Goal: Task Accomplishment & Management: Manage account settings

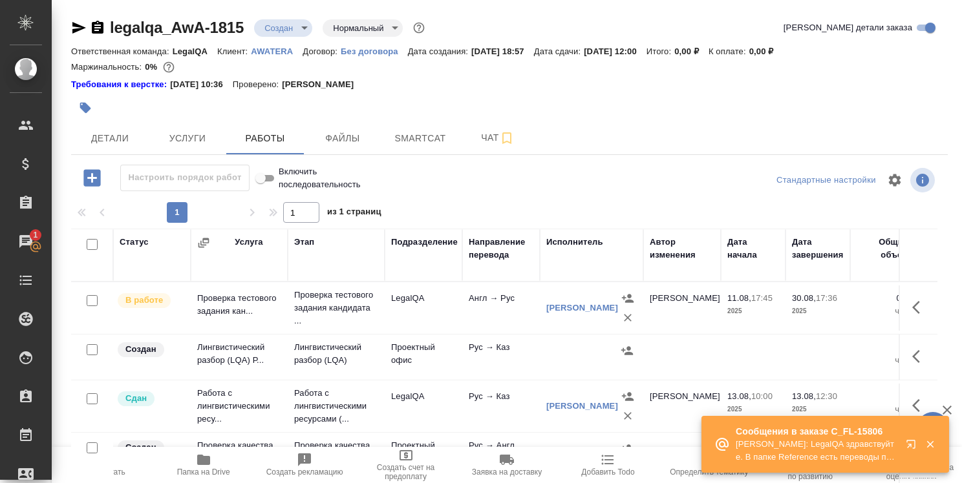
scroll to position [388, 0]
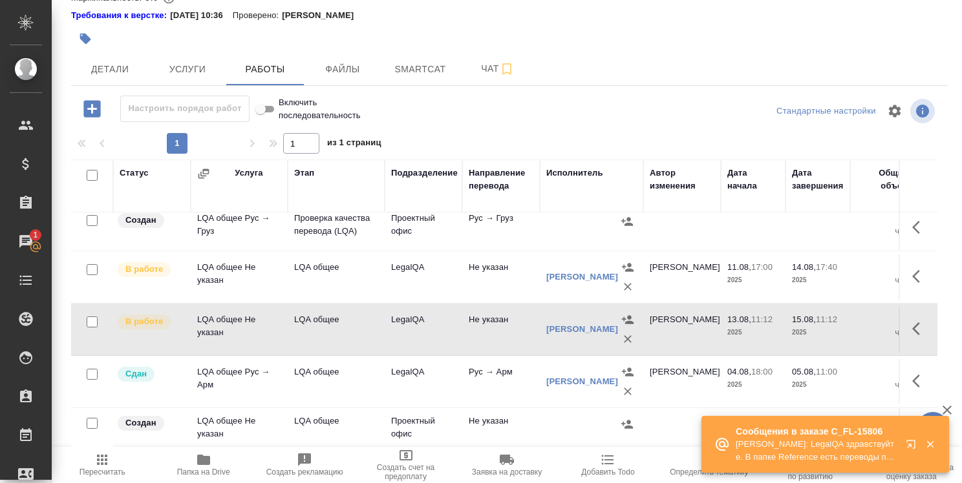
click at [906, 443] on icon "button" at bounding box center [910, 444] width 8 height 8
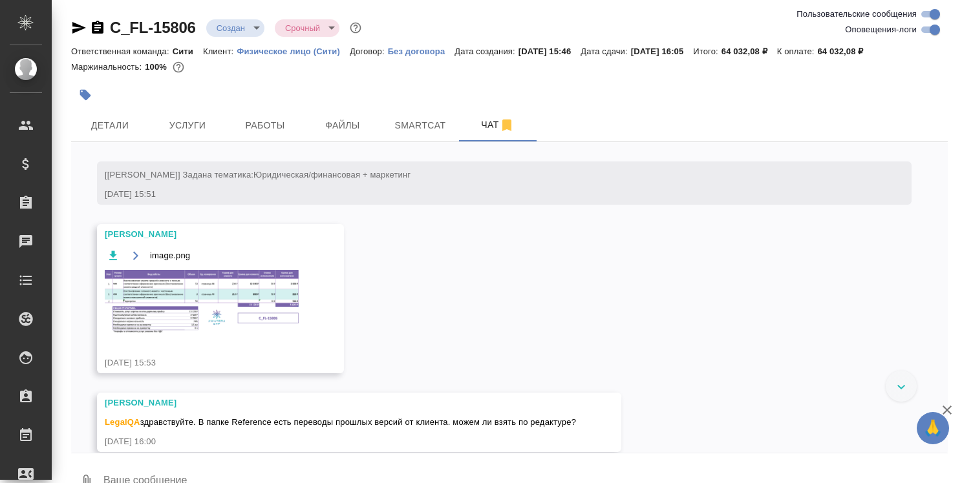
scroll to position [243, 0]
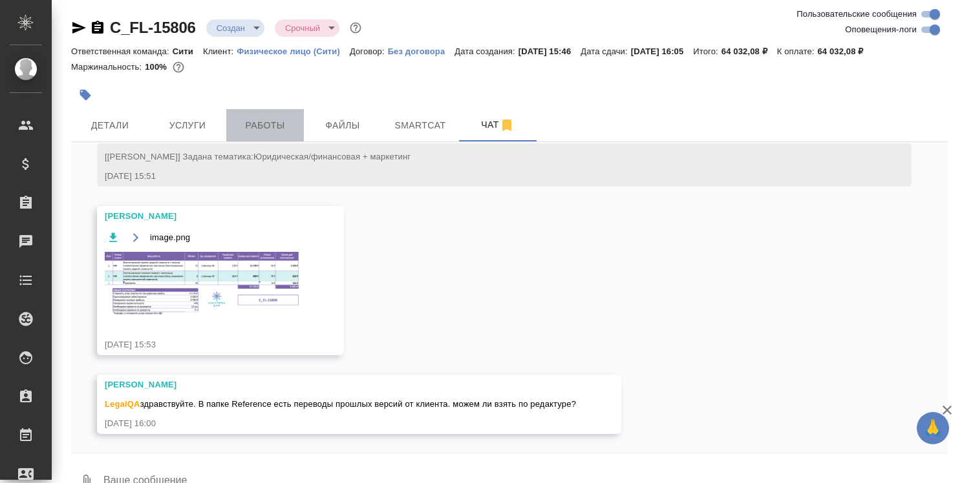
click at [282, 127] on span "Работы" at bounding box center [265, 126] width 62 height 16
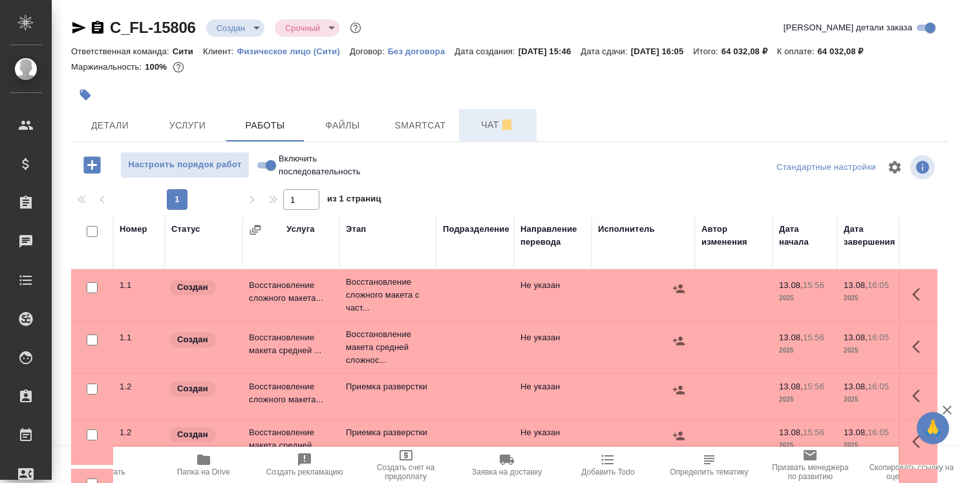
click at [491, 126] on span "Чат" at bounding box center [498, 125] width 62 height 16
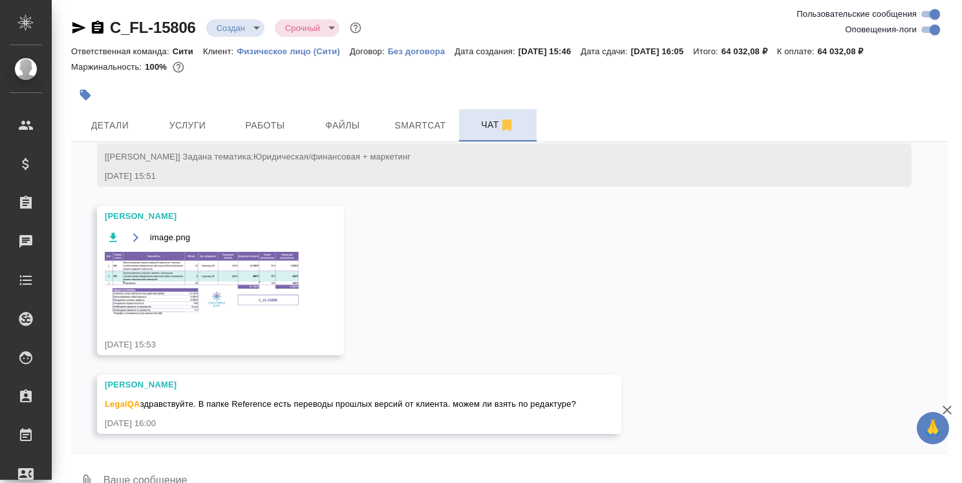
scroll to position [243, 0]
click at [267, 125] on span "Работы" at bounding box center [265, 126] width 62 height 16
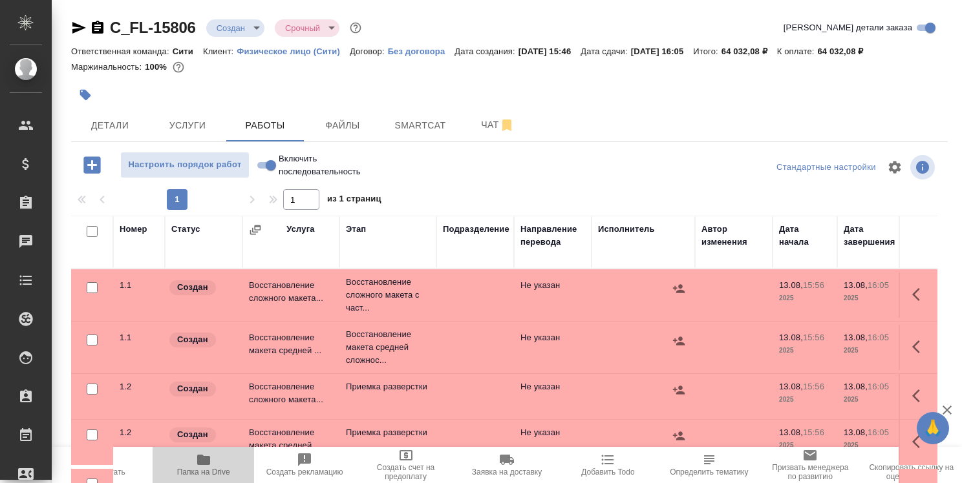
click at [199, 459] on icon "button" at bounding box center [203, 460] width 13 height 10
click at [483, 124] on span "Чат" at bounding box center [498, 125] width 62 height 16
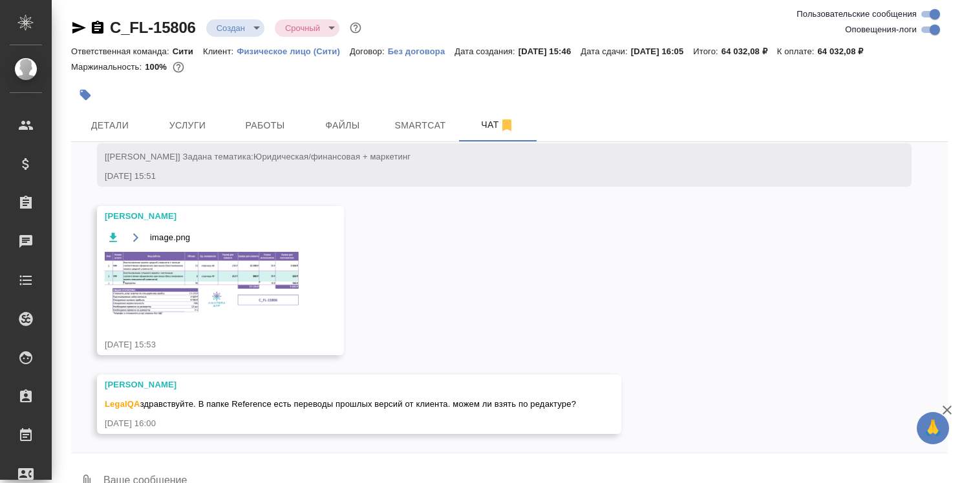
scroll to position [243, 0]
click at [406, 468] on textarea at bounding box center [524, 482] width 845 height 44
type textarea """
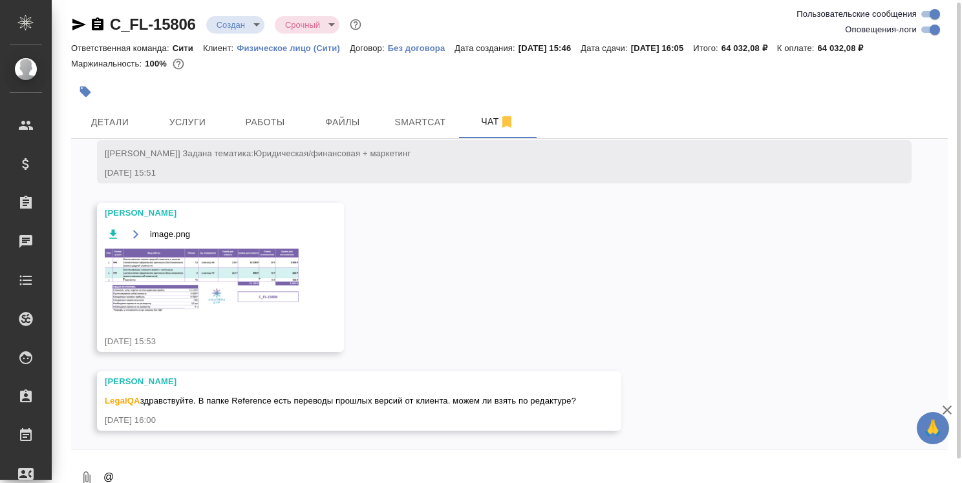
scroll to position [15, 0]
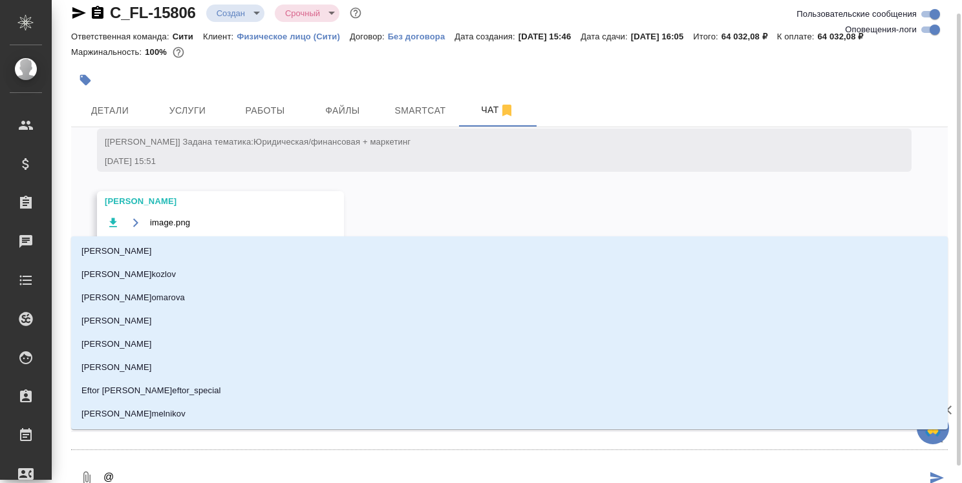
type textarea "@д"
type input "д"
type textarea "@ди"
type input "ди"
type textarea "@дим"
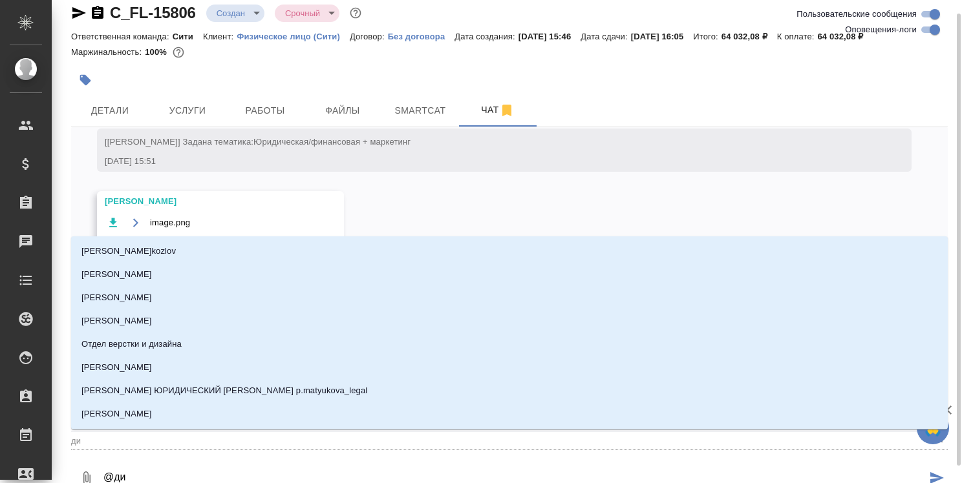
type input "дим"
type textarea "@дими"
type input "дими"
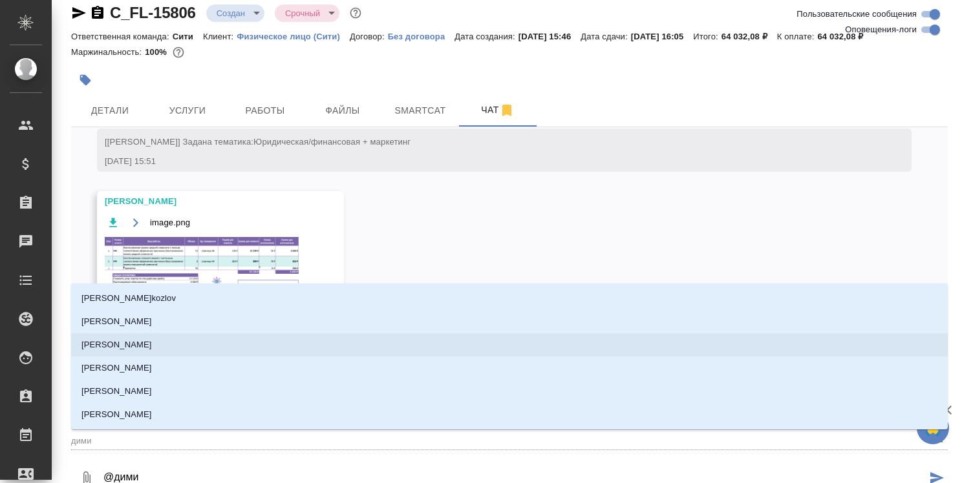
click at [408, 334] on li "Димитриева Юлия" at bounding box center [509, 345] width 876 height 23
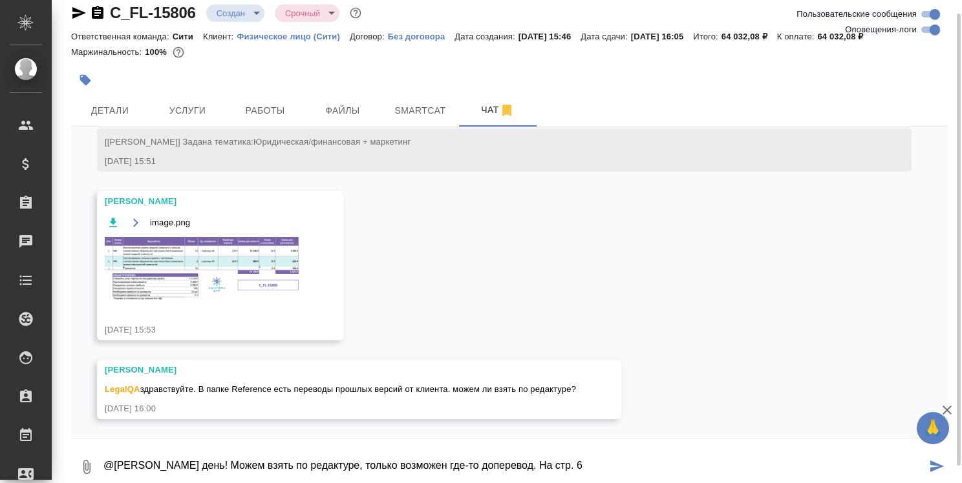
drag, startPoint x: 629, startPoint y: 468, endPoint x: 206, endPoint y: 476, distance: 422.8
click at [206, 476] on textarea "@Димитриева Юлия Добрый день! Можем взять по редактуре, только возможен где-то …" at bounding box center [514, 467] width 824 height 44
type textarea "@Димитриева Юлия Добрый день! Можем взять по редактуре, только возможен где-то …"
click at [104, 109] on span "Детали" at bounding box center [110, 111] width 62 height 16
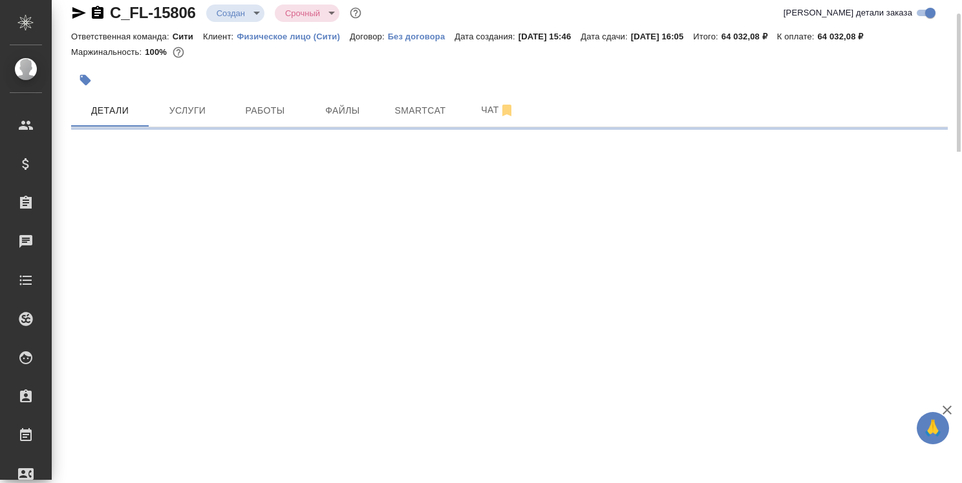
select select "RU"
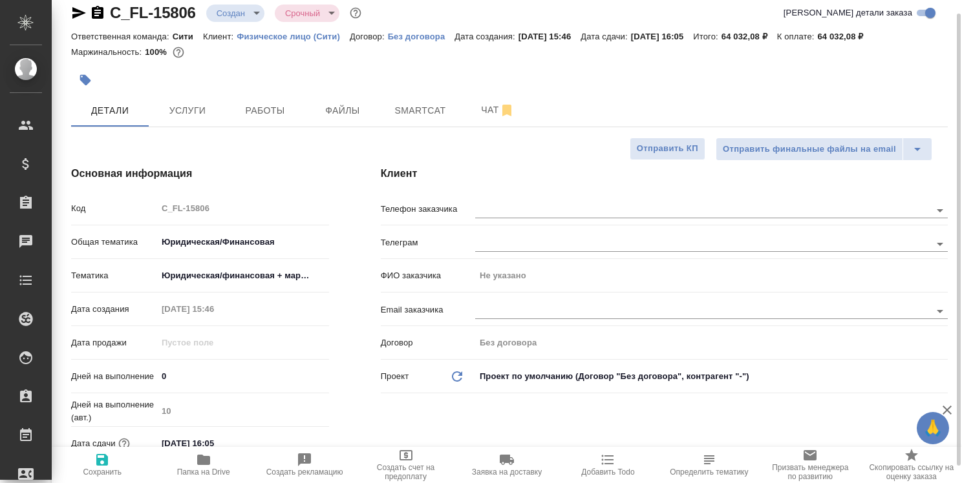
type textarea "x"
click at [208, 471] on span "Папка на Drive" at bounding box center [203, 472] width 53 height 9
type textarea "x"
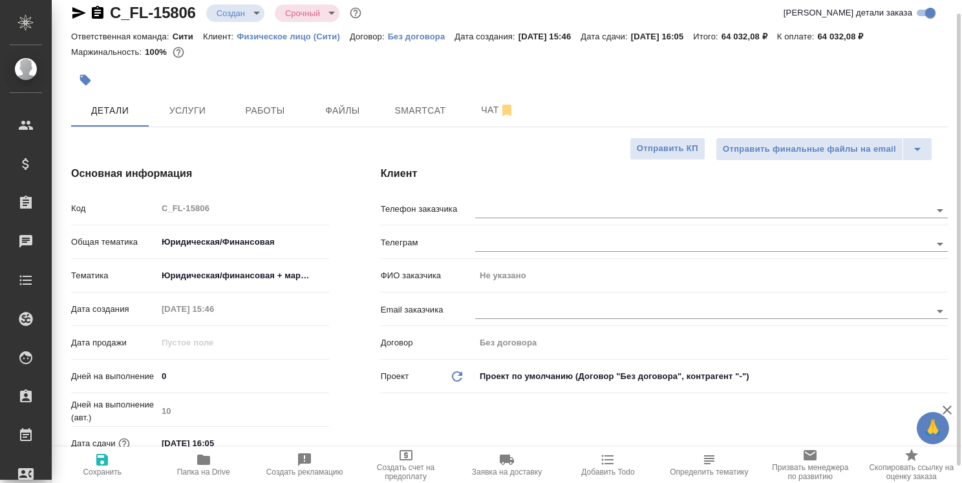
type textarea "x"
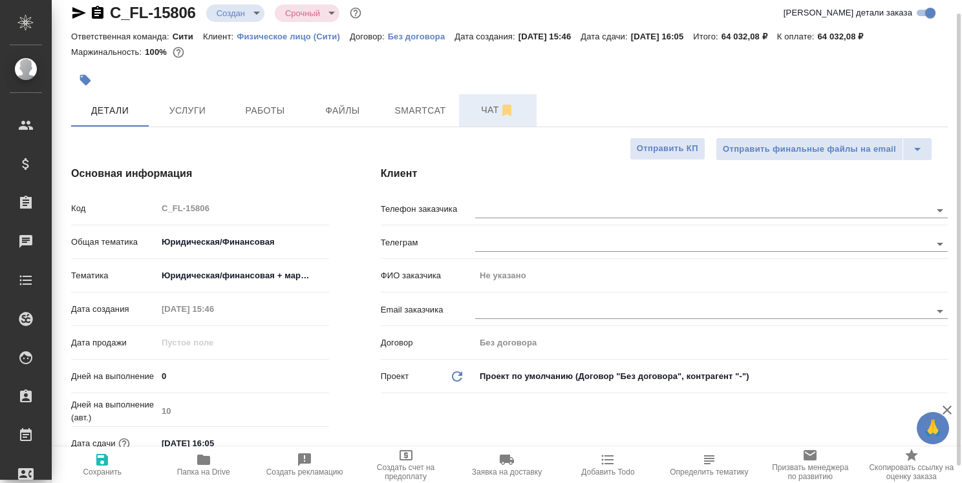
click at [492, 109] on span "Чат" at bounding box center [498, 110] width 62 height 16
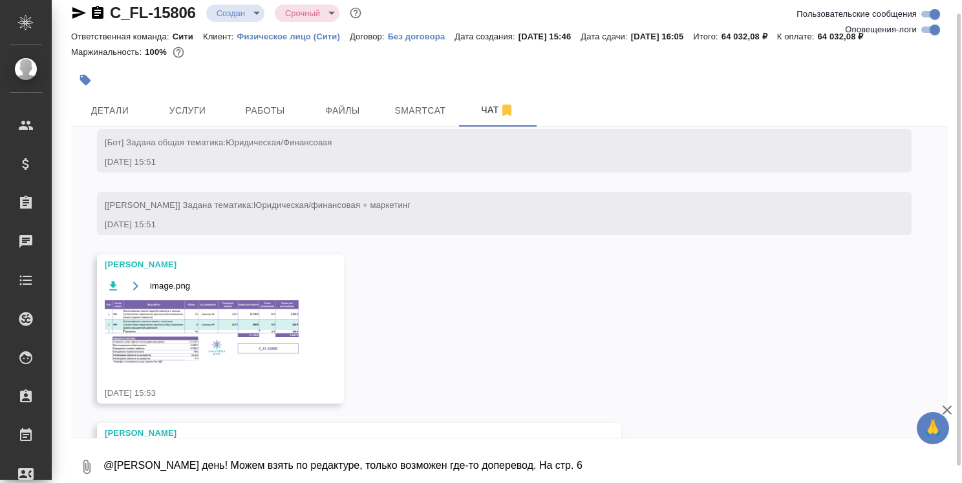
scroll to position [243, 0]
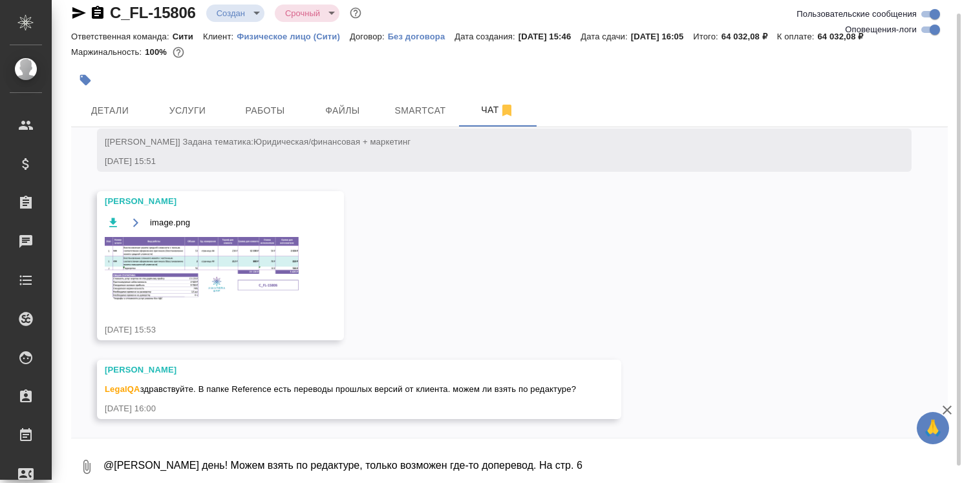
drag, startPoint x: 597, startPoint y: 465, endPoint x: 602, endPoint y: 453, distance: 13.0
click at [597, 464] on textarea "@Димитриева Юлия Добрый день! Можем взять по редактуре, только возможен где-то …" at bounding box center [524, 467] width 845 height 44
click at [716, 459] on textarea "@Димитриева Юлия Добрый день! Можем взять по редактуре, только возможен где-то …" at bounding box center [514, 467] width 824 height 44
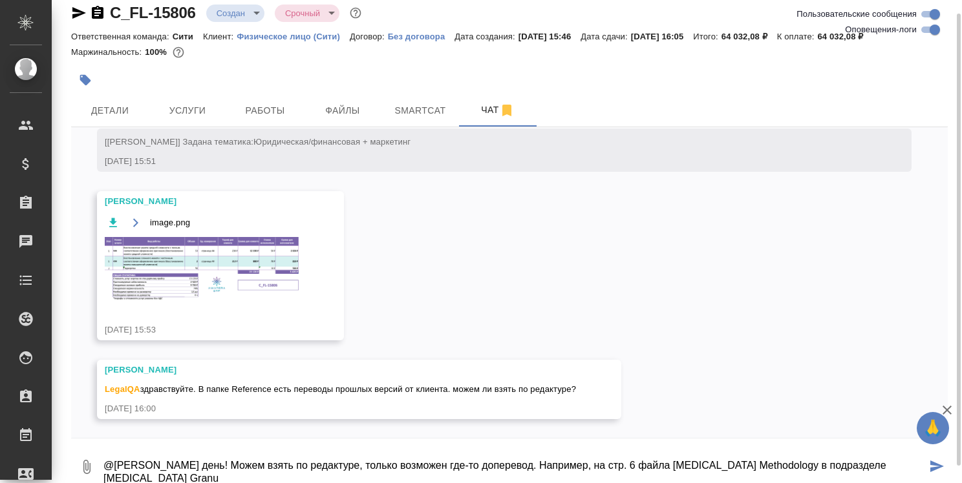
scroll to position [16, 0]
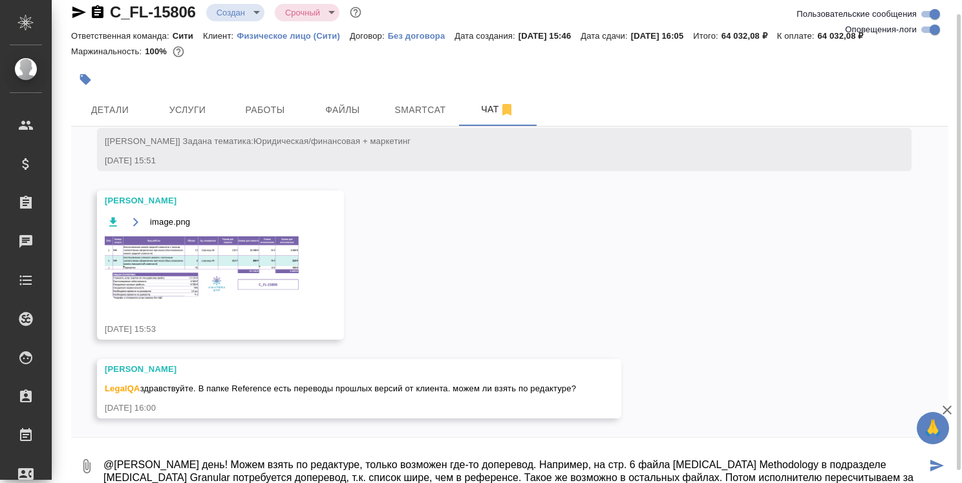
type textarea "@Димитриева Юлия Добрый день! Можем взять по редактуре, только возможен где-то …"
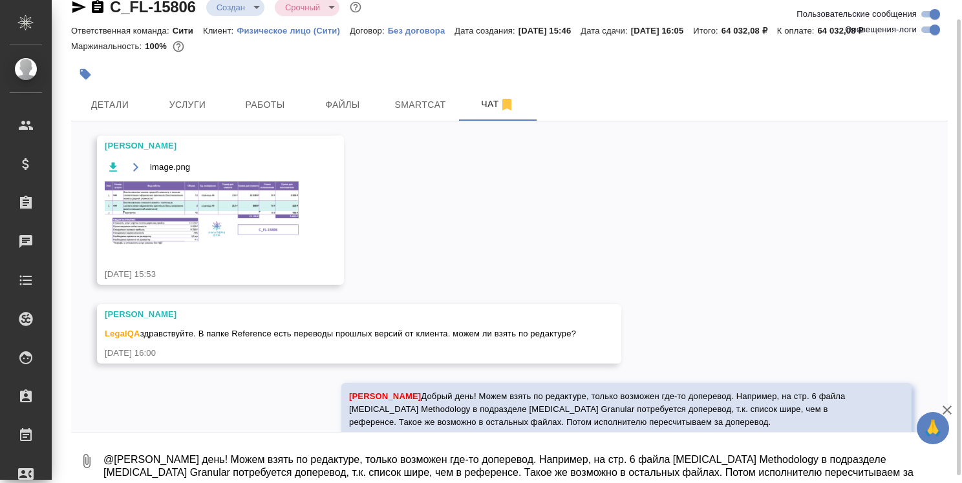
scroll to position [332, 0]
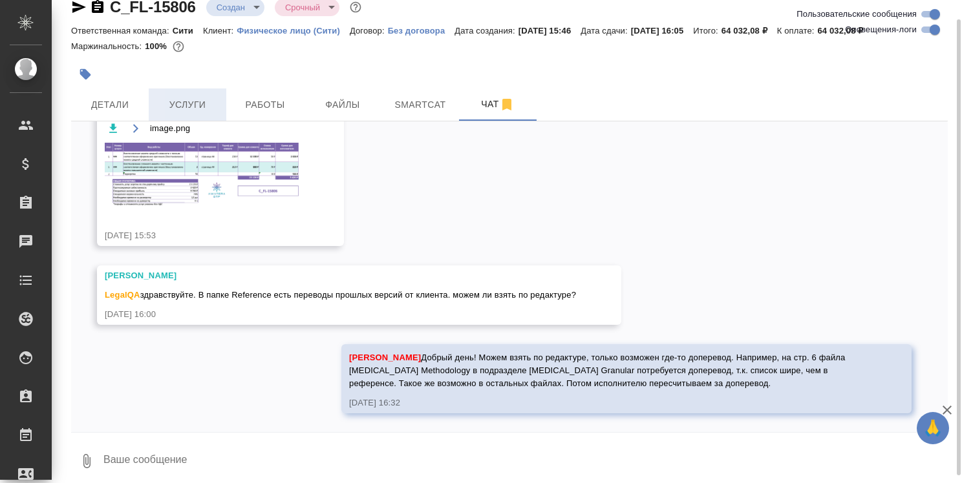
click at [202, 101] on span "Услуги" at bounding box center [187, 105] width 62 height 16
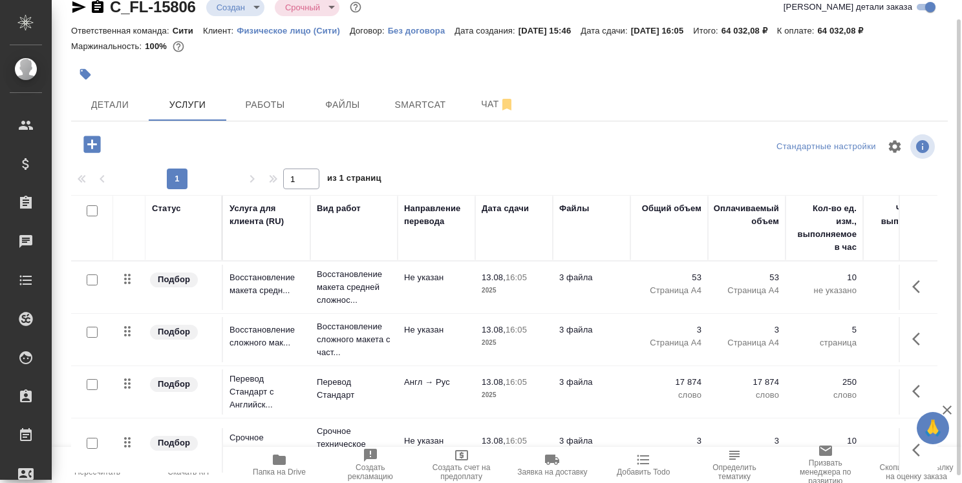
click at [95, 145] on icon "button" at bounding box center [91, 144] width 17 height 17
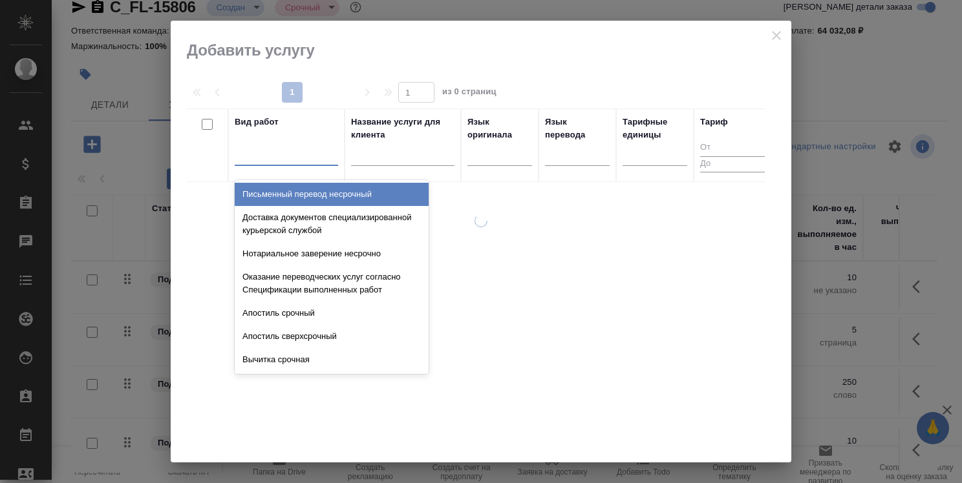
click at [277, 156] on div at bounding box center [286, 152] width 103 height 19
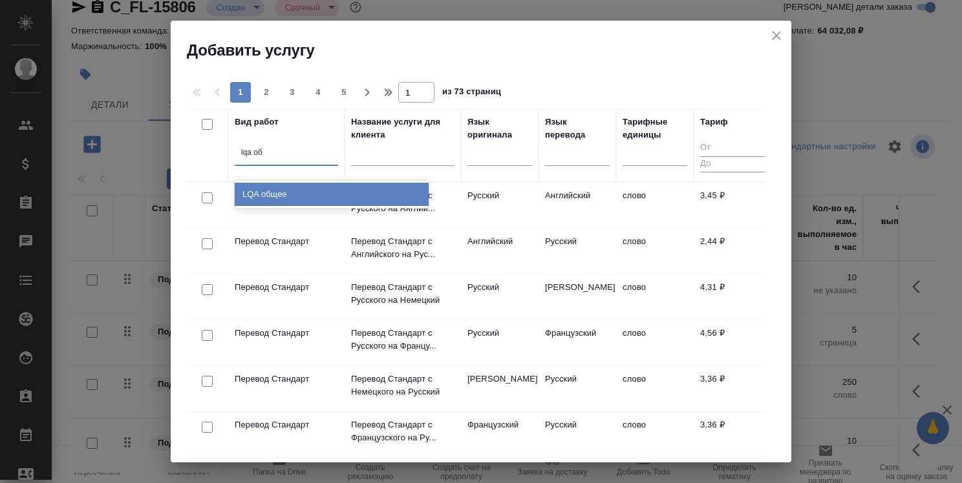
type input "lqa общ"
click at [298, 194] on div "LQA общее" at bounding box center [332, 194] width 194 height 23
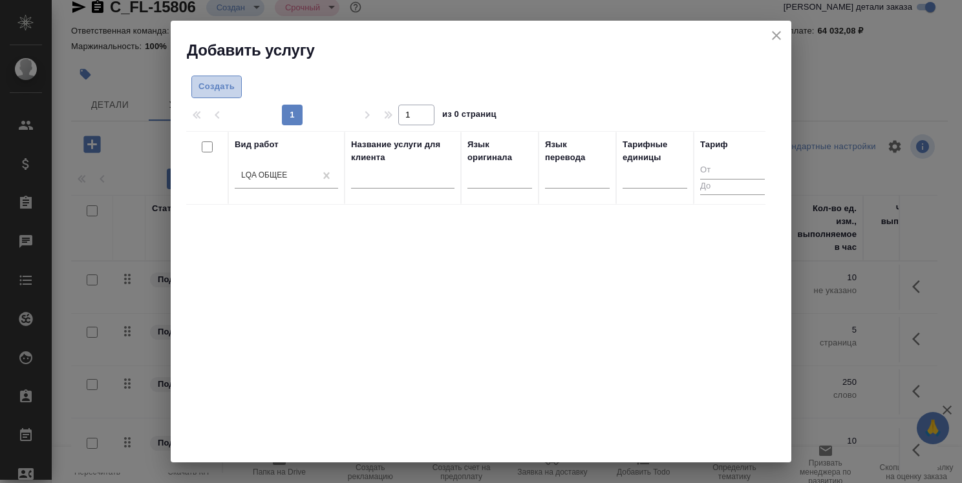
click at [204, 87] on span "Создать" at bounding box center [216, 87] width 36 height 15
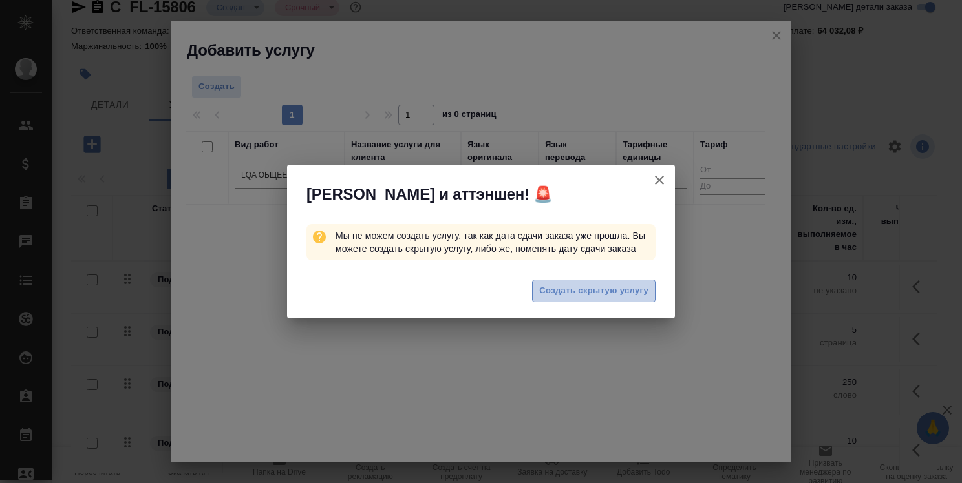
click at [588, 292] on span "Создать скрытую услугу" at bounding box center [593, 291] width 109 height 15
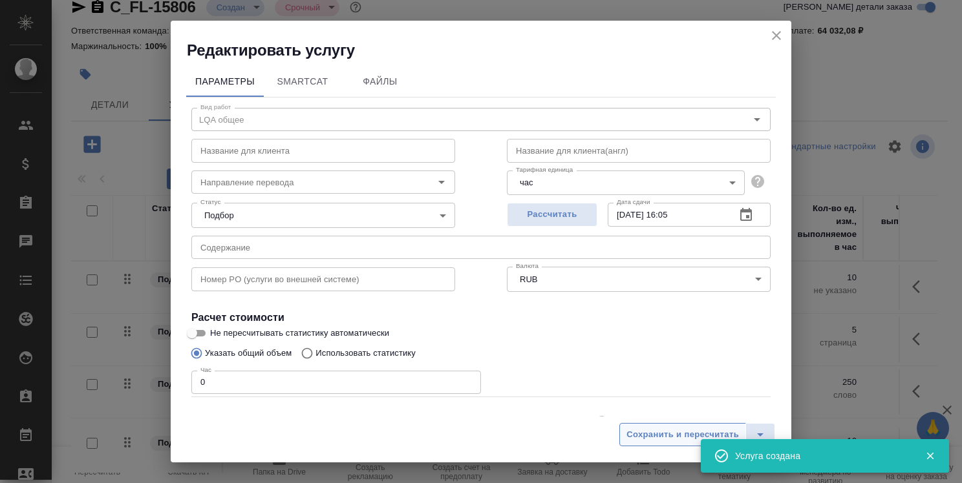
click at [662, 440] on span "Сохранить и пересчитать" at bounding box center [682, 435] width 112 height 15
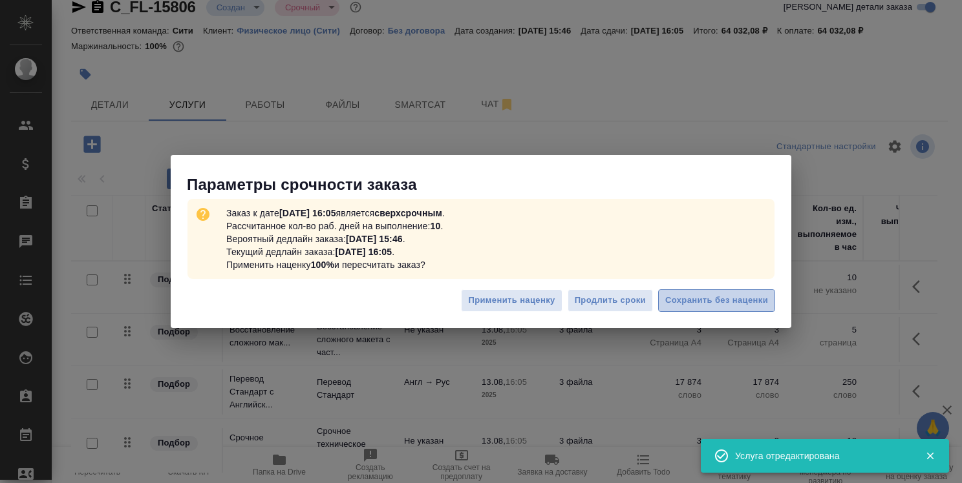
click at [718, 305] on span "Сохранить без наценки" at bounding box center [716, 300] width 103 height 15
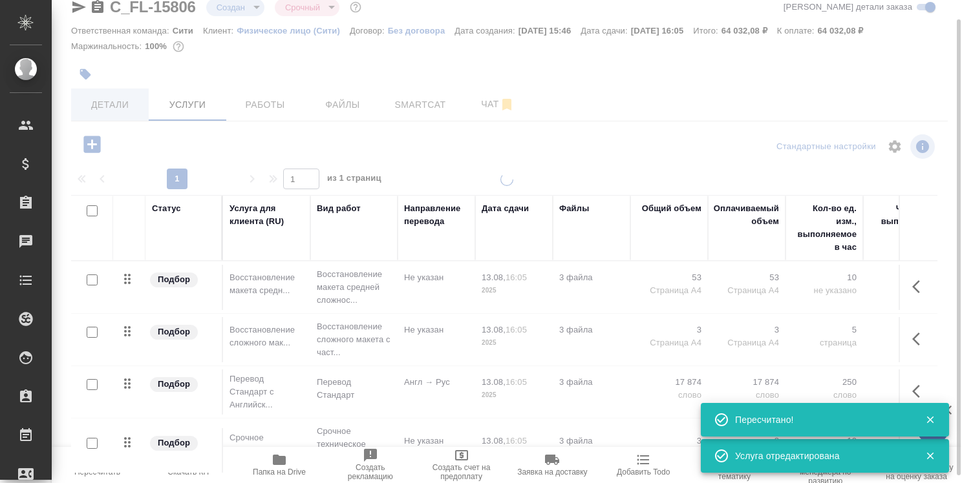
click at [111, 114] on div at bounding box center [507, 220] width 910 height 483
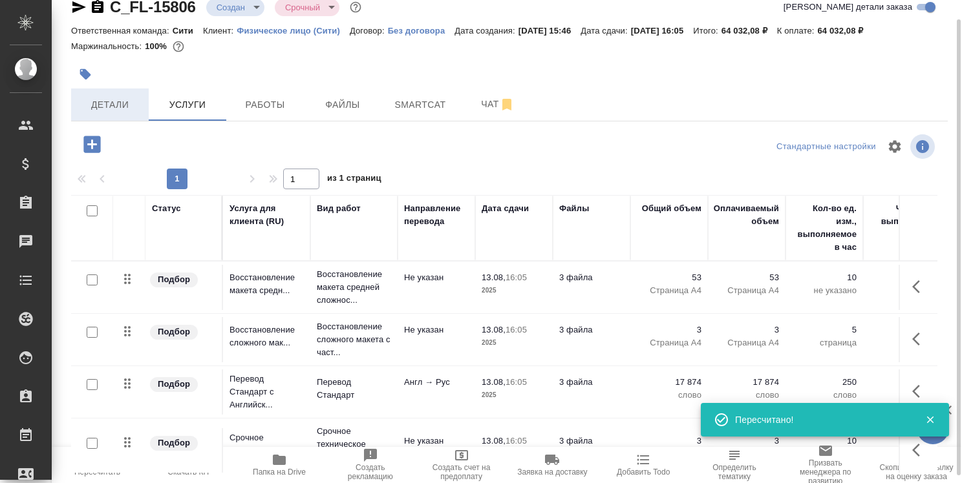
click at [112, 109] on span "Детали" at bounding box center [110, 105] width 62 height 16
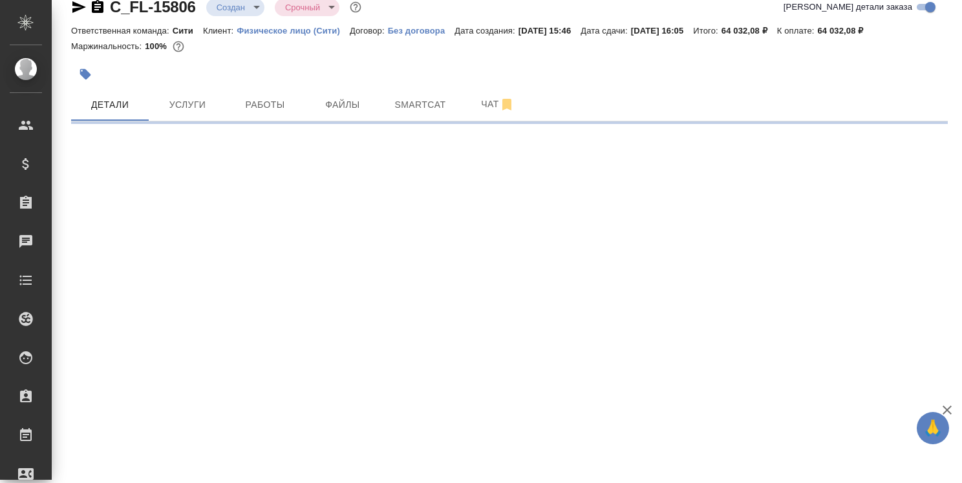
select select "RU"
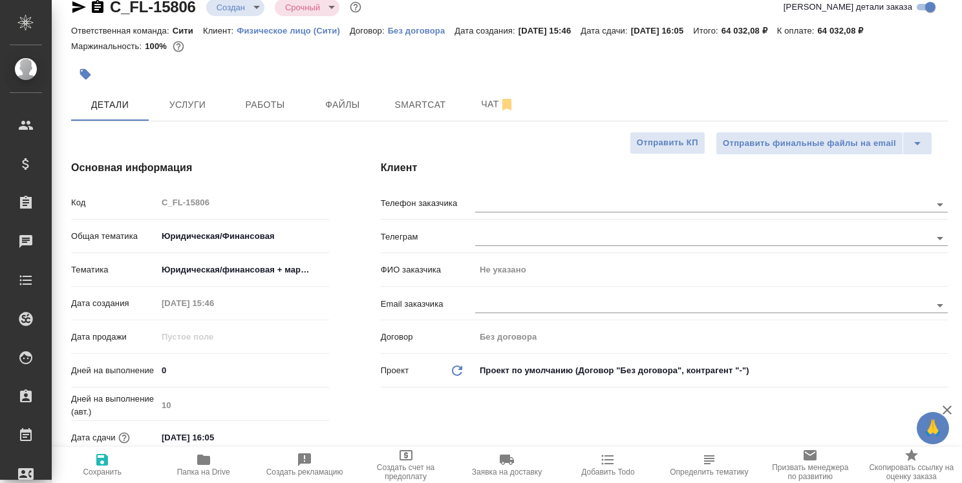
type textarea "x"
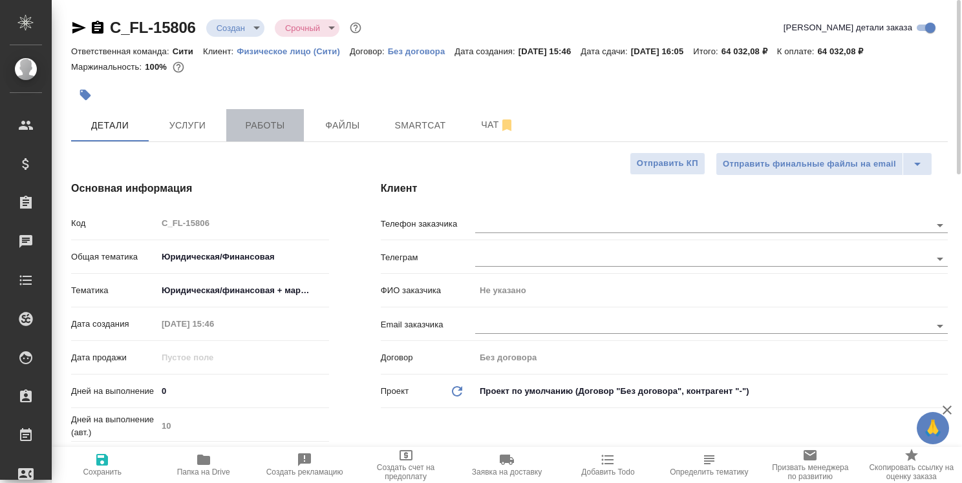
click at [259, 123] on span "Работы" at bounding box center [265, 126] width 62 height 16
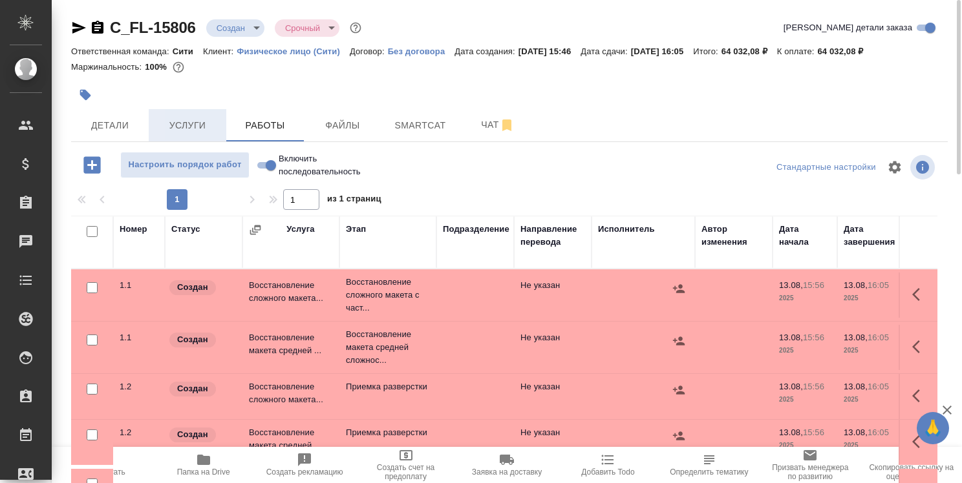
click at [206, 127] on span "Услуги" at bounding box center [187, 126] width 62 height 16
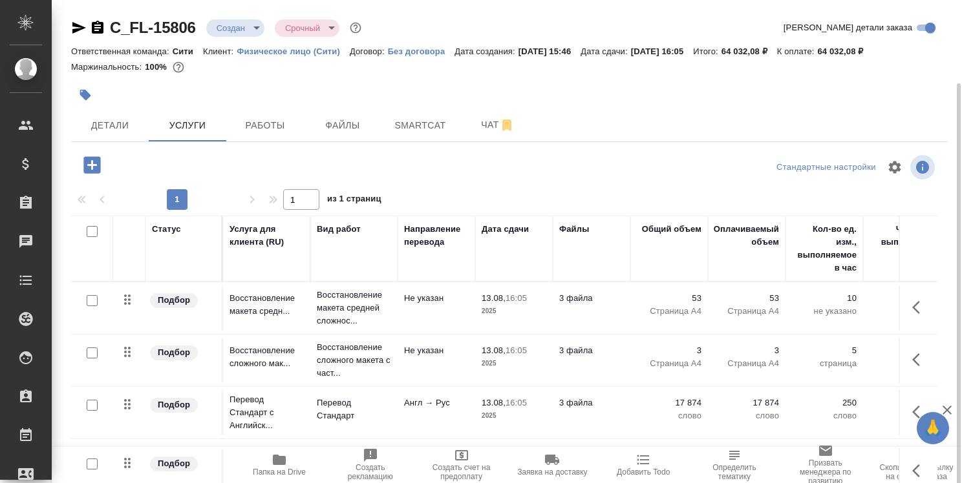
scroll to position [65, 0]
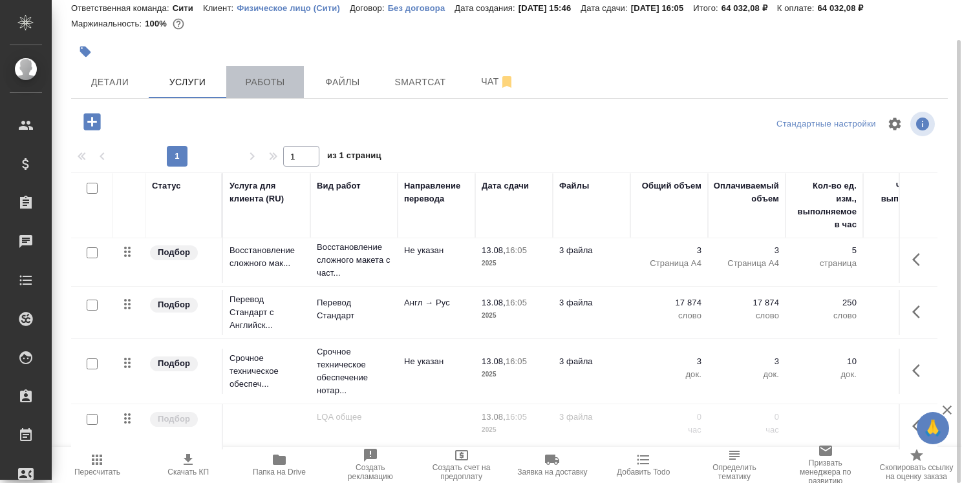
click at [262, 78] on span "Работы" at bounding box center [265, 82] width 62 height 16
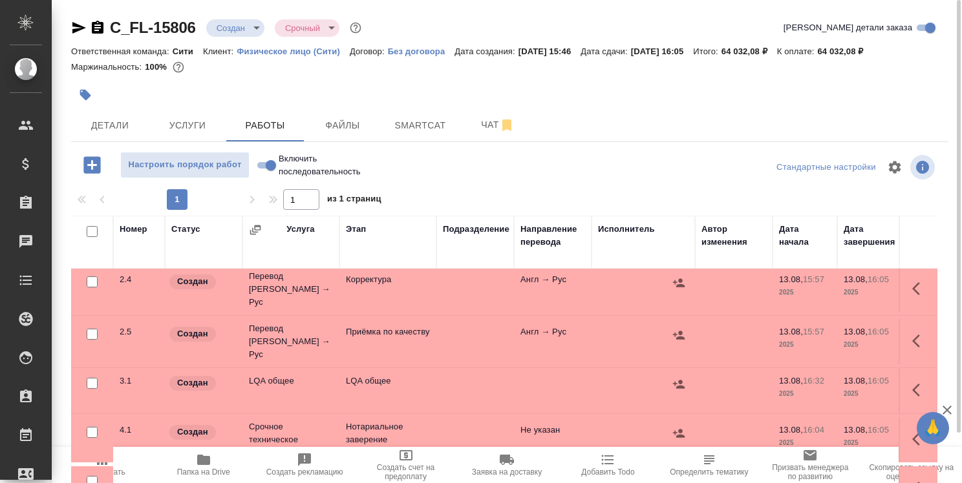
scroll to position [388, 0]
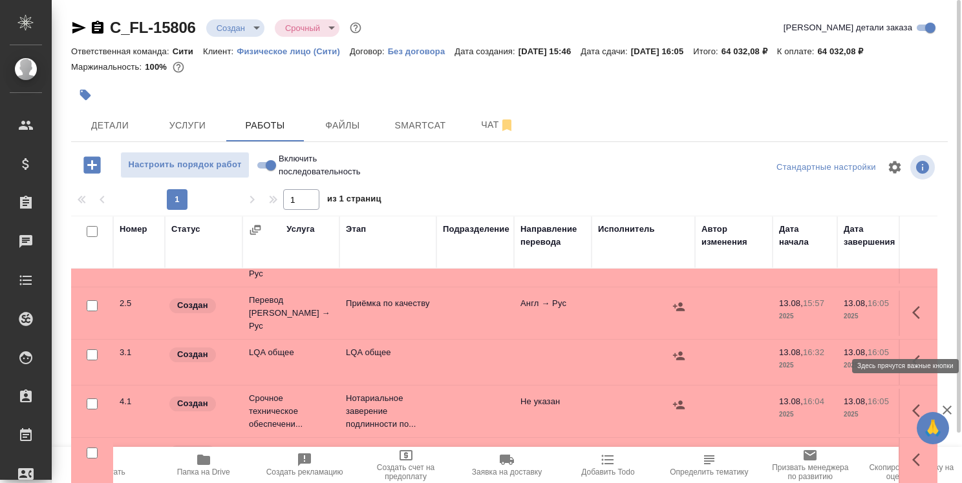
click at [904, 346] on button "button" at bounding box center [919, 361] width 31 height 31
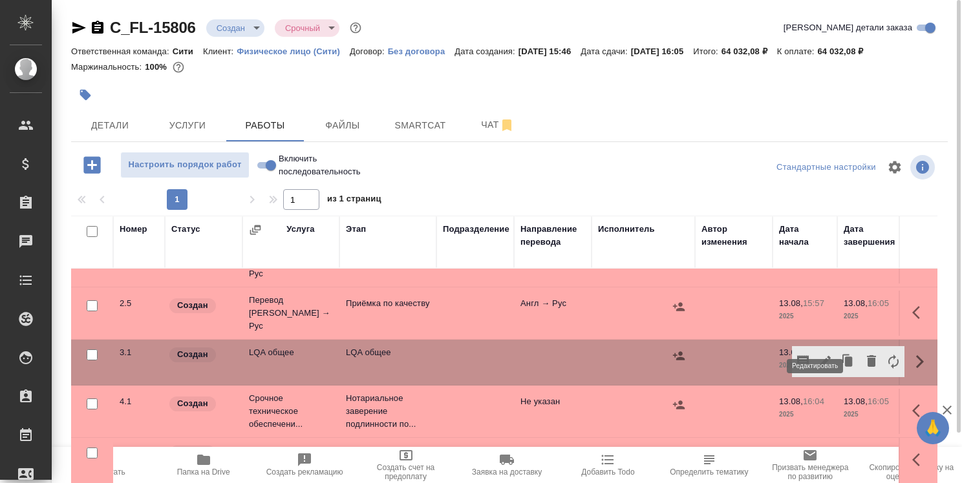
click at [817, 354] on icon "button" at bounding box center [825, 362] width 16 height 16
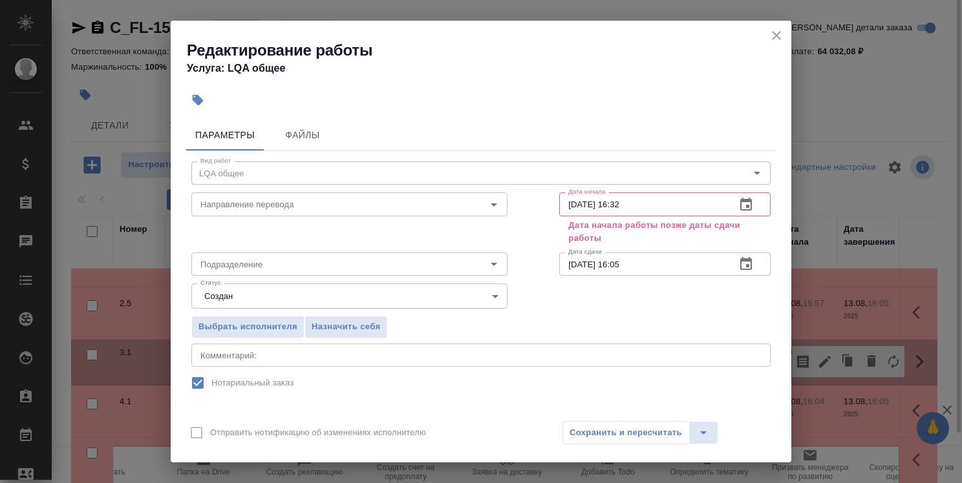
click at [739, 204] on icon "button" at bounding box center [746, 205] width 16 height 16
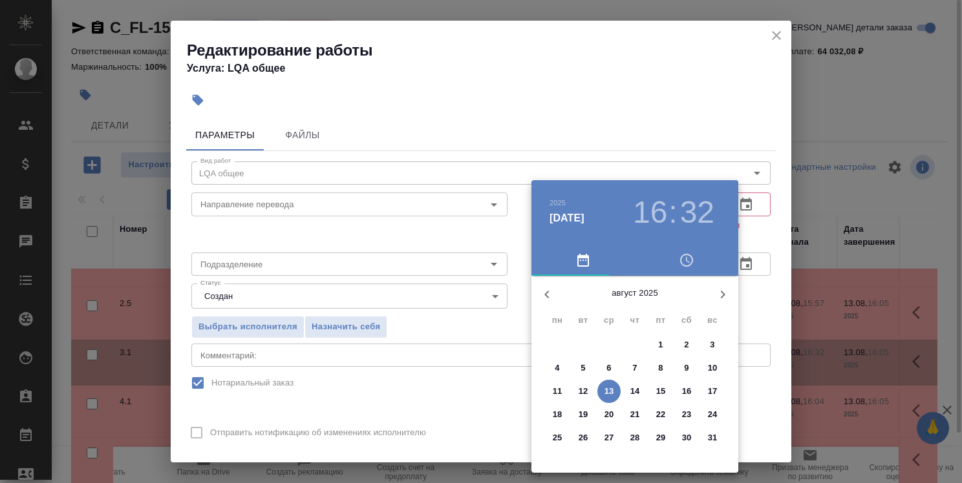
click at [703, 215] on h3 "32" at bounding box center [697, 213] width 34 height 36
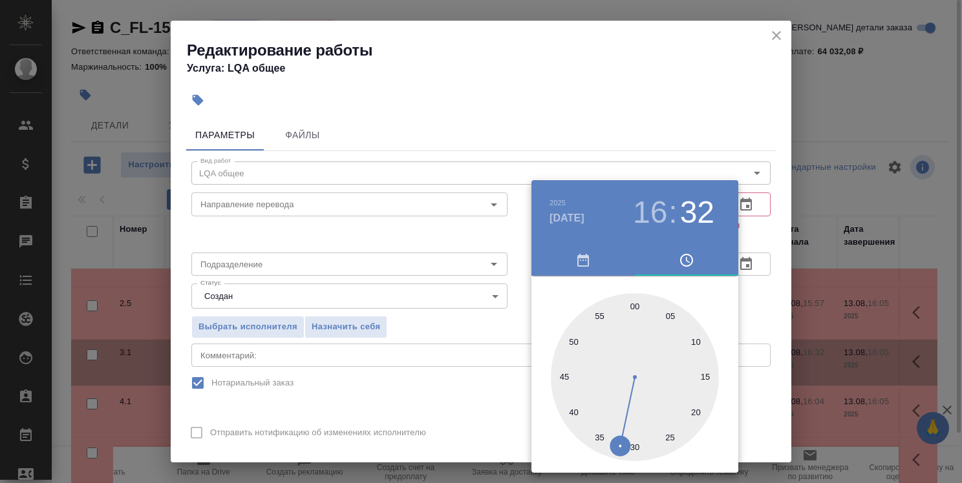
click at [695, 408] on div at bounding box center [635, 377] width 168 height 168
click at [761, 302] on div at bounding box center [481, 241] width 962 height 483
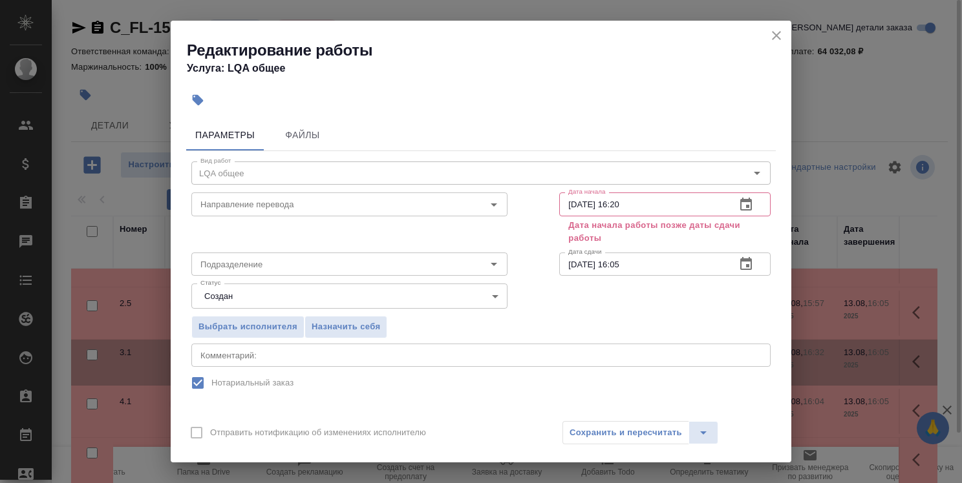
click at [740, 207] on icon "button" at bounding box center [746, 204] width 12 height 13
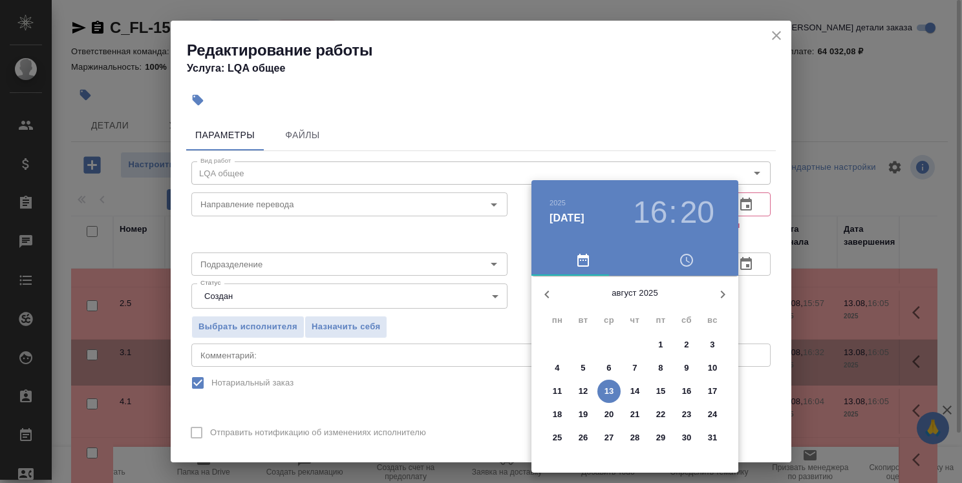
click at [662, 218] on h3 "16" at bounding box center [650, 213] width 34 height 36
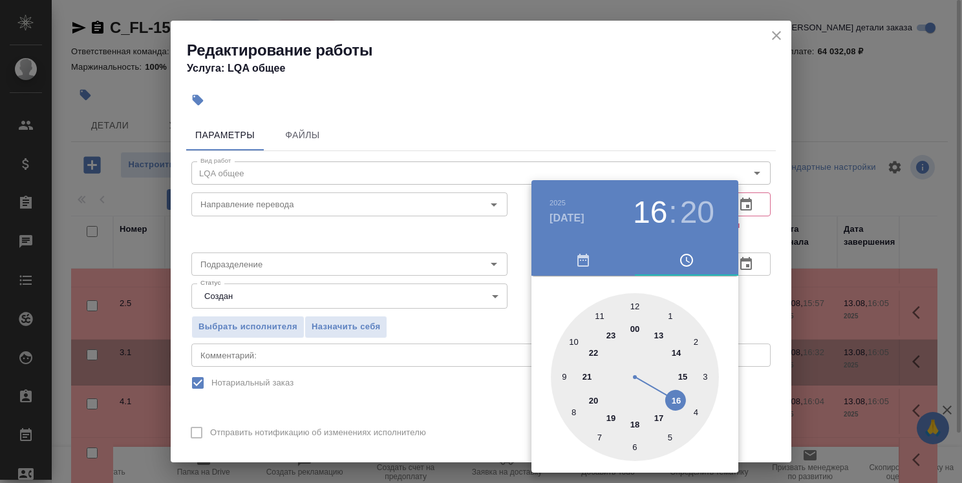
click at [701, 215] on h3 "20" at bounding box center [697, 213] width 34 height 36
click at [701, 341] on div at bounding box center [635, 377] width 168 height 168
type input "13.08.2025 16:10"
click at [756, 308] on div at bounding box center [481, 241] width 962 height 483
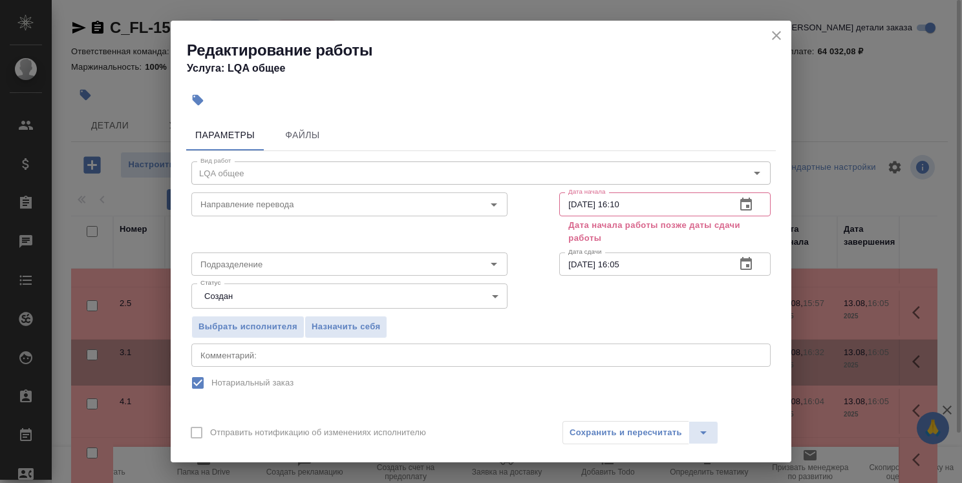
click at [776, 36] on icon "close" at bounding box center [776, 35] width 9 height 9
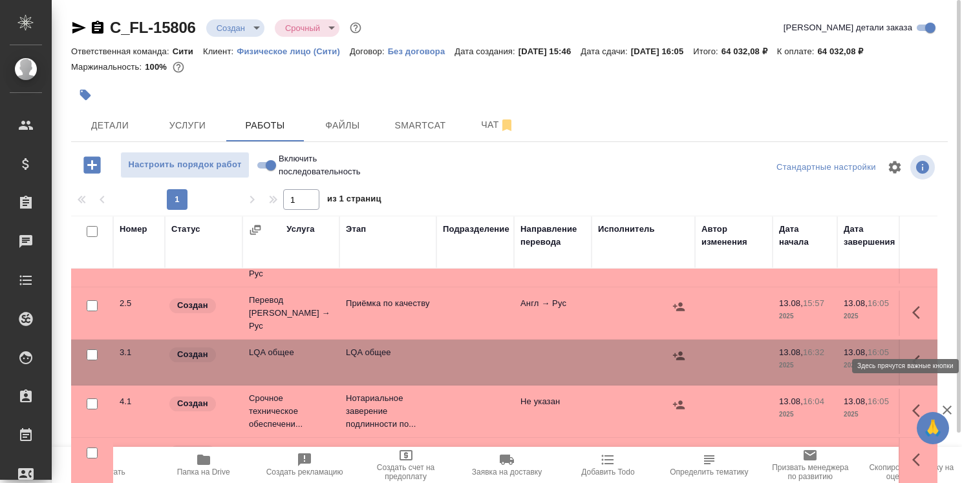
click at [912, 355] on icon "button" at bounding box center [916, 361] width 8 height 13
click at [819, 354] on icon "button" at bounding box center [825, 362] width 16 height 16
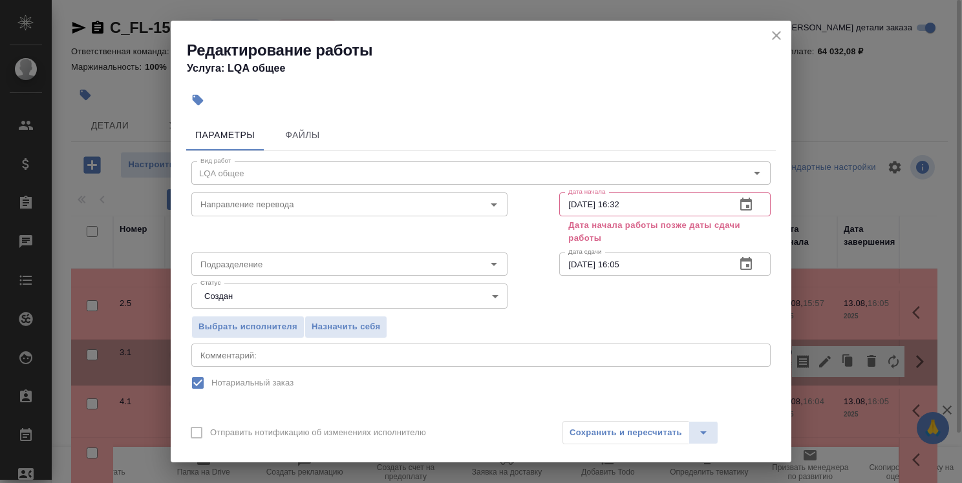
click at [742, 204] on icon "button" at bounding box center [746, 205] width 16 height 16
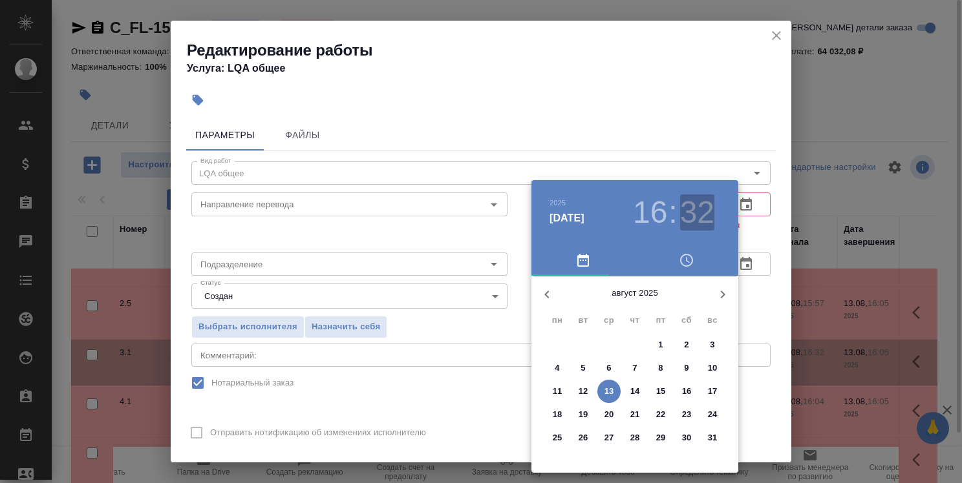
click at [698, 215] on h3 "32" at bounding box center [697, 213] width 34 height 36
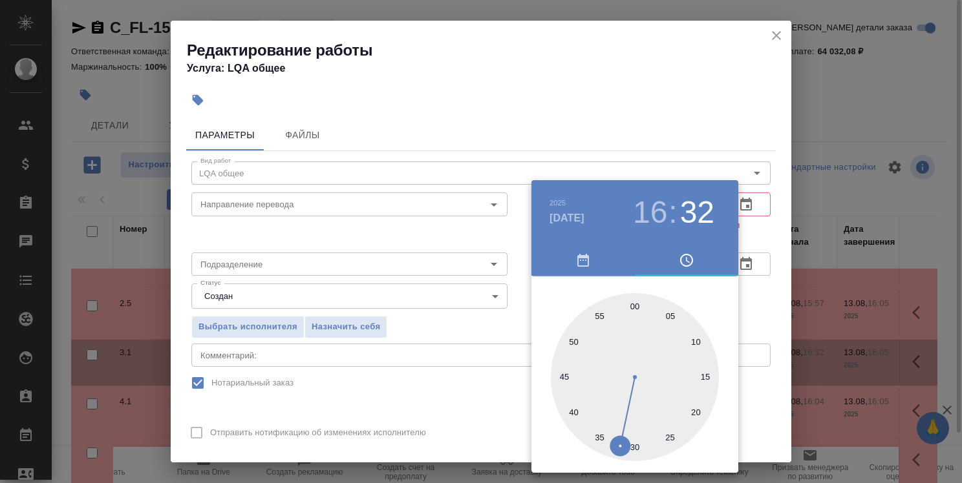
click at [699, 344] on div at bounding box center [635, 377] width 168 height 168
type input "13.08.2025 16:10"
click at [758, 238] on div at bounding box center [481, 241] width 962 height 483
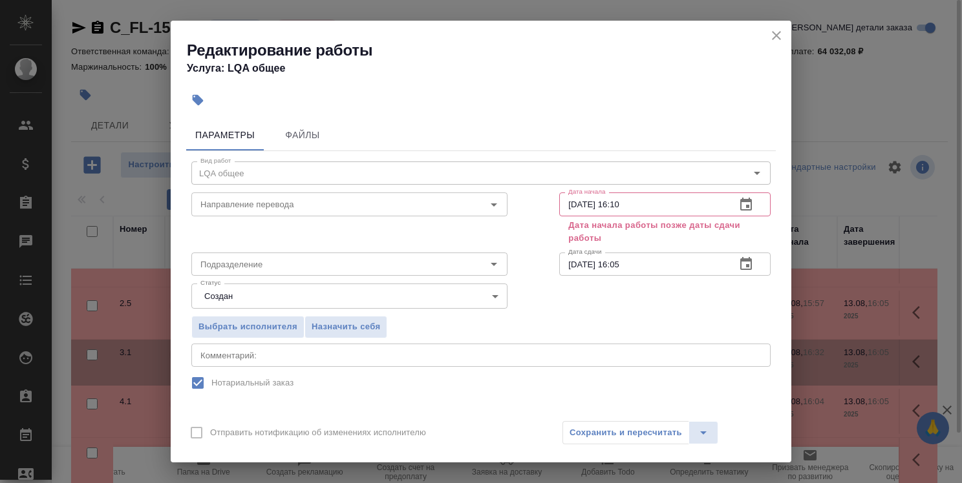
click at [738, 265] on icon "button" at bounding box center [746, 265] width 16 height 16
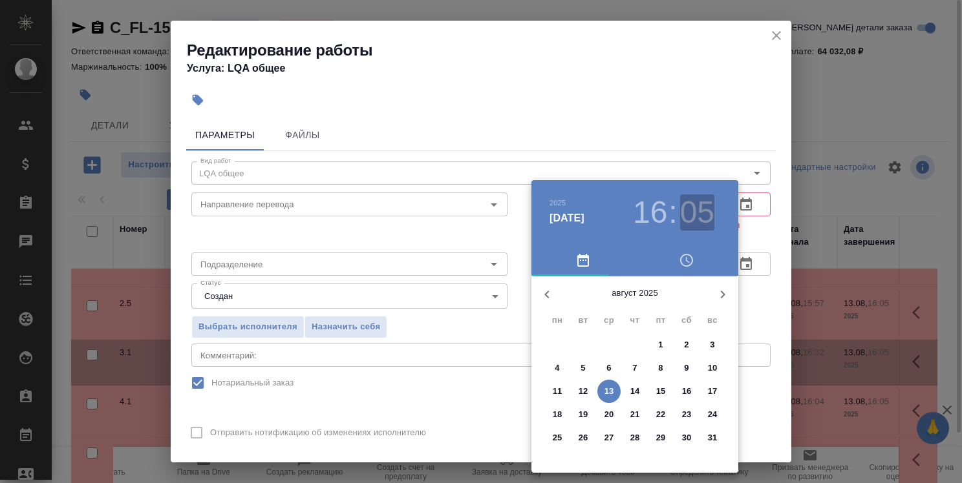
click at [698, 220] on h3 "05" at bounding box center [697, 213] width 34 height 36
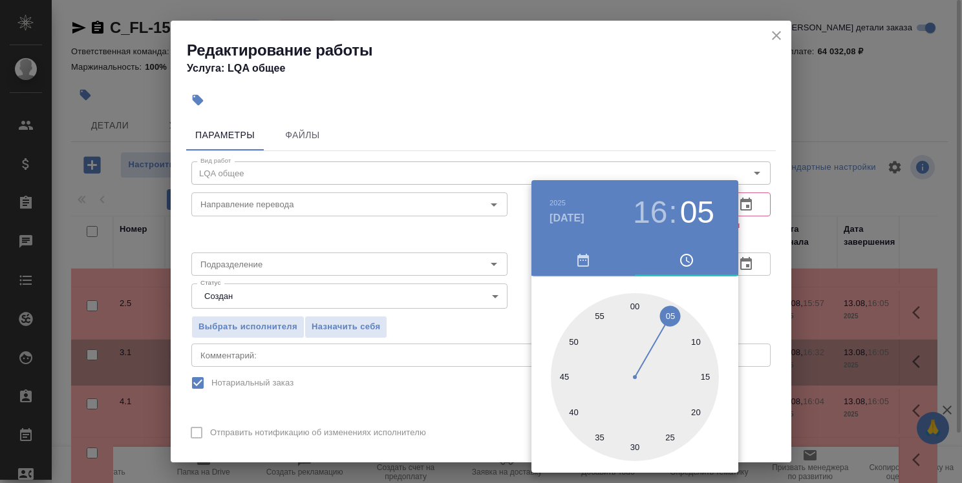
click at [597, 438] on div at bounding box center [635, 377] width 168 height 168
click at [753, 299] on div at bounding box center [481, 241] width 962 height 483
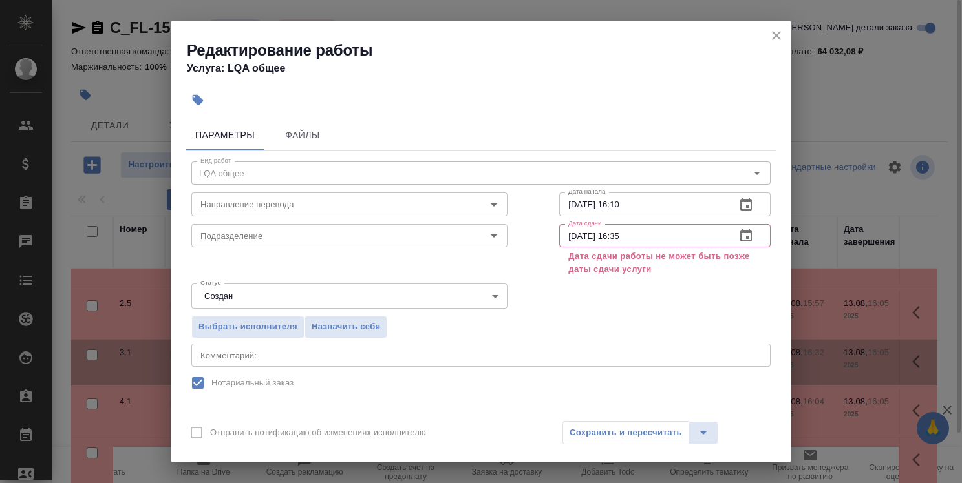
click at [738, 233] on icon "button" at bounding box center [746, 236] width 16 height 16
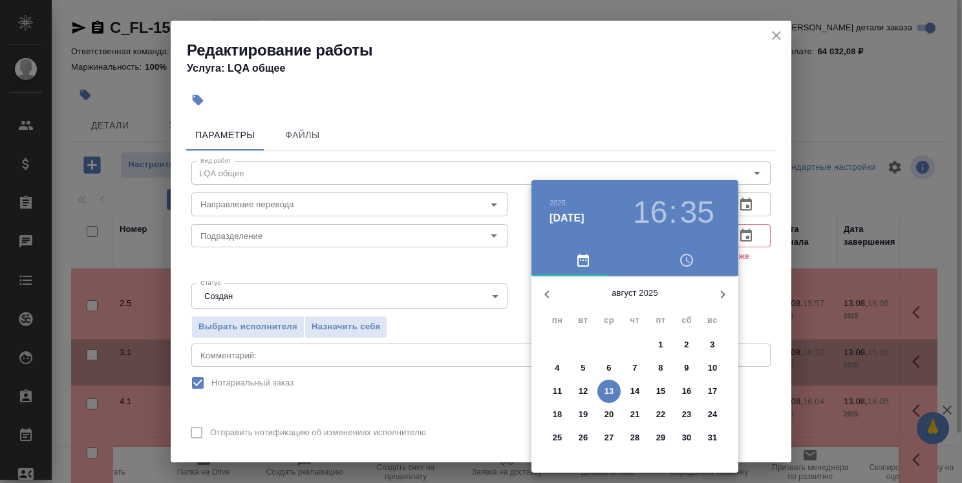
click at [713, 218] on h3 "35" at bounding box center [697, 213] width 34 height 36
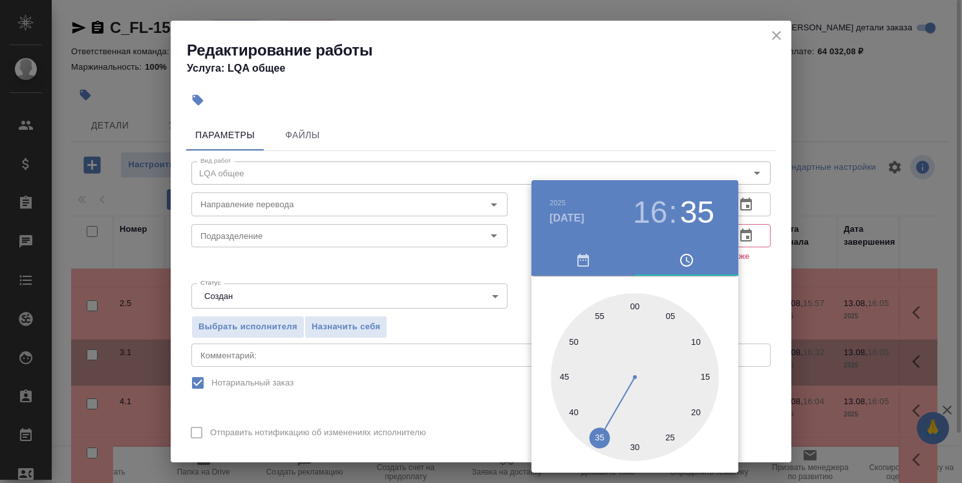
type input "13.08.2025 16:20"
click at [693, 411] on div at bounding box center [635, 377] width 168 height 168
click at [767, 283] on div at bounding box center [481, 241] width 962 height 483
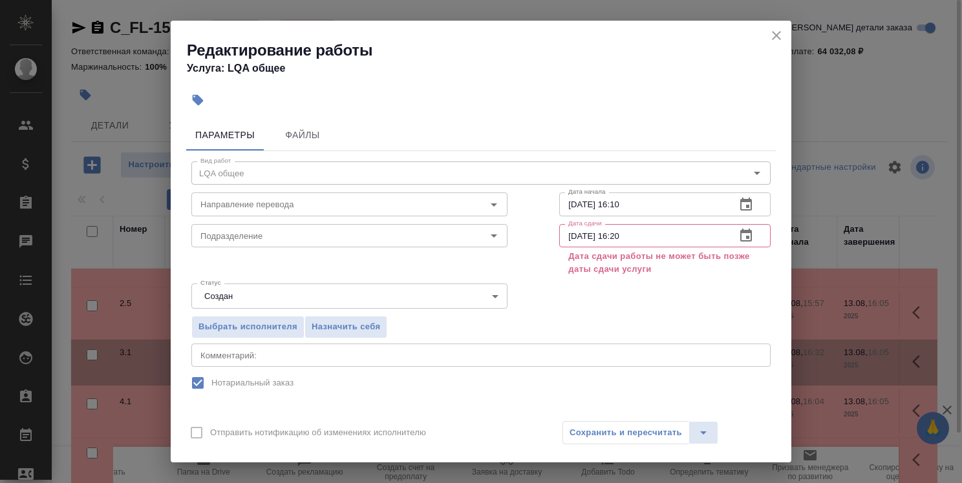
click at [781, 34] on icon "close" at bounding box center [777, 36] width 16 height 16
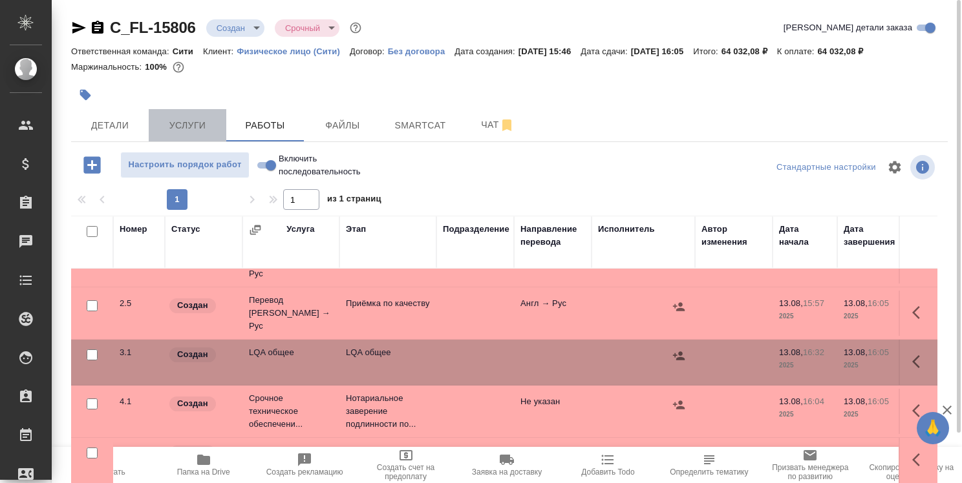
click at [196, 127] on span "Услуги" at bounding box center [187, 126] width 62 height 16
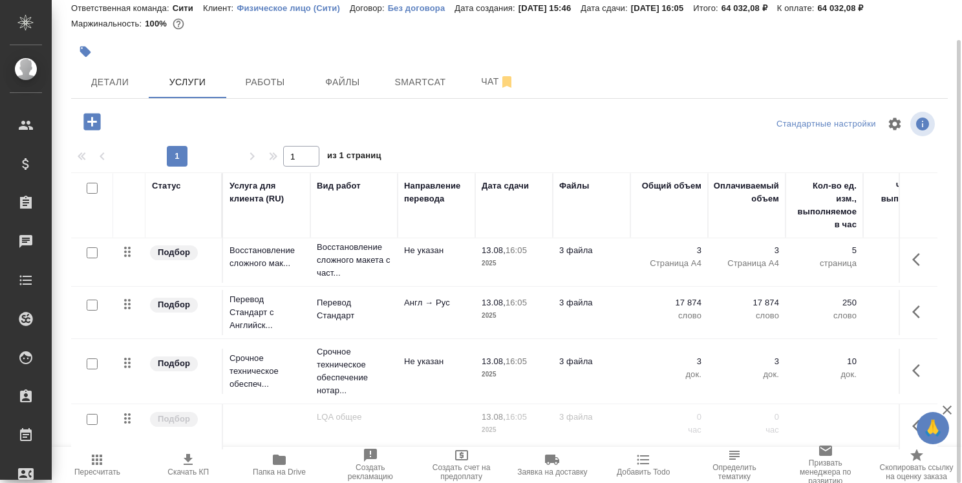
scroll to position [65, 0]
click at [518, 412] on p "16:05" at bounding box center [515, 417] width 21 height 10
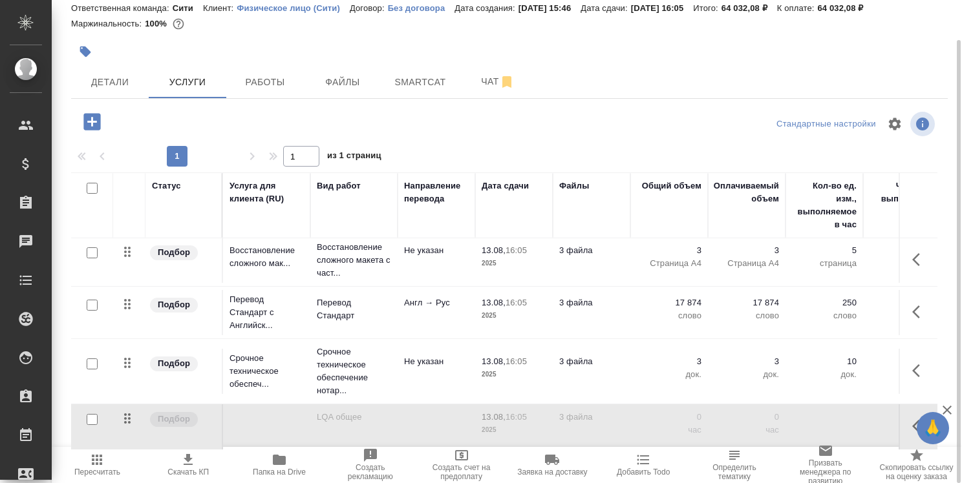
click at [518, 412] on p "16:05" at bounding box center [515, 417] width 21 height 10
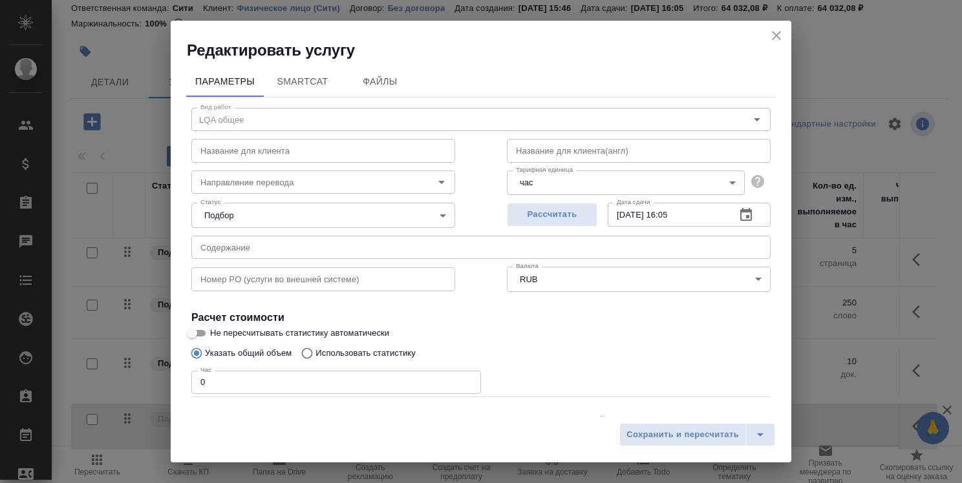
click at [740, 207] on icon "button" at bounding box center [746, 215] width 16 height 16
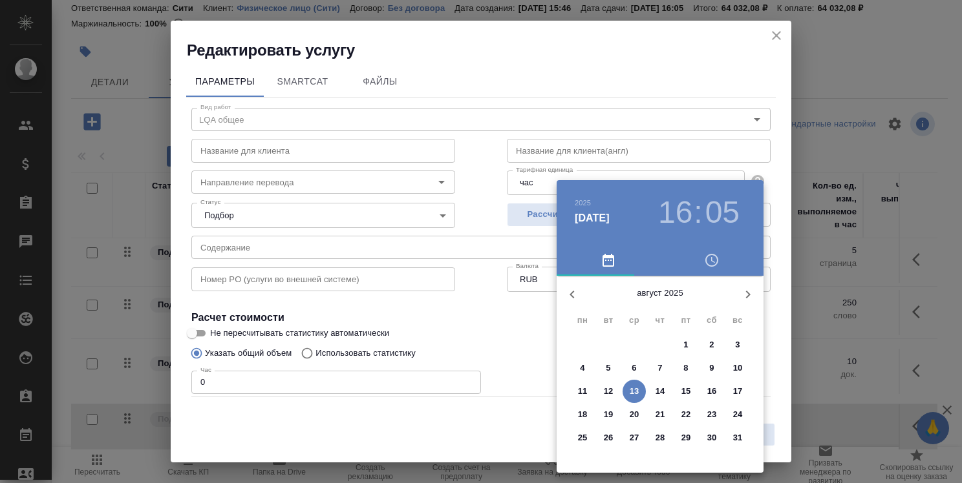
click at [724, 213] on h3 "05" at bounding box center [722, 213] width 34 height 36
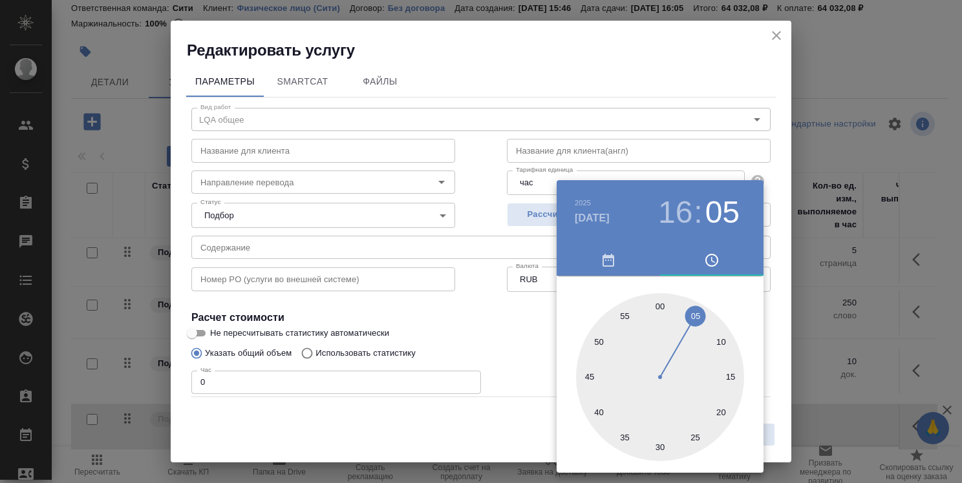
click at [602, 412] on div at bounding box center [660, 377] width 168 height 168
type input "13.08.2025 16:40"
click at [774, 304] on div at bounding box center [481, 241] width 962 height 483
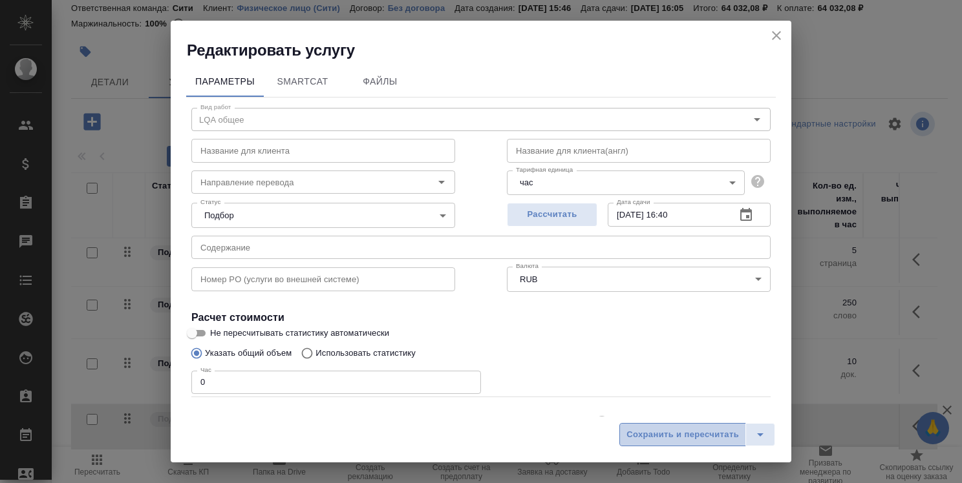
click at [683, 437] on span "Сохранить и пересчитать" at bounding box center [682, 435] width 112 height 15
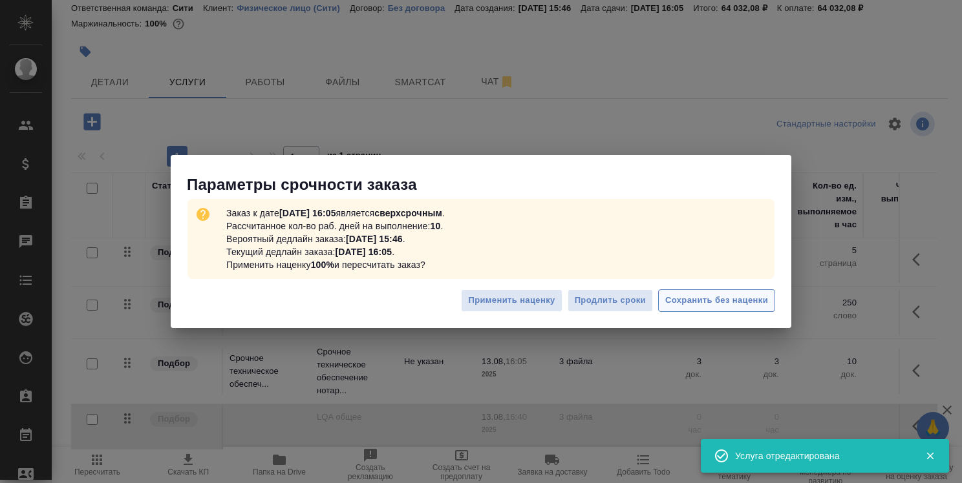
click at [693, 301] on span "Сохранить без наценки" at bounding box center [716, 300] width 103 height 15
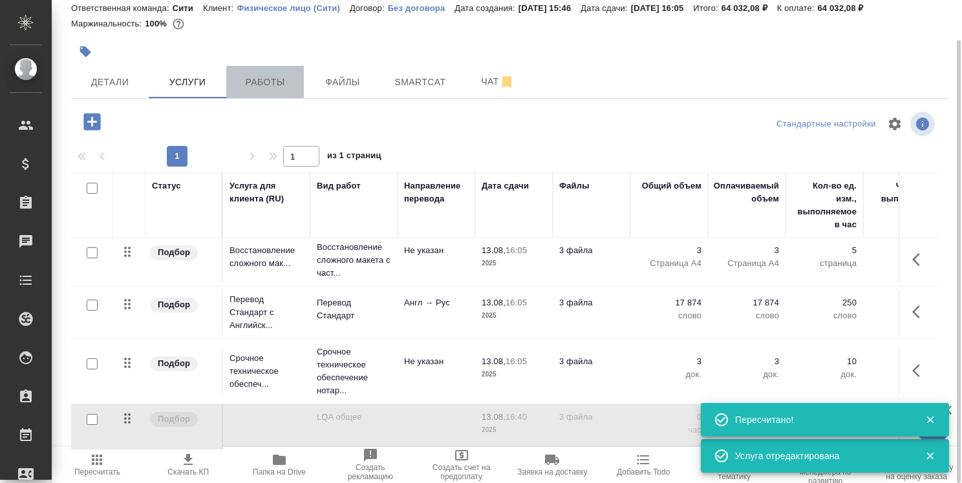
click at [278, 85] on span "Работы" at bounding box center [265, 82] width 62 height 16
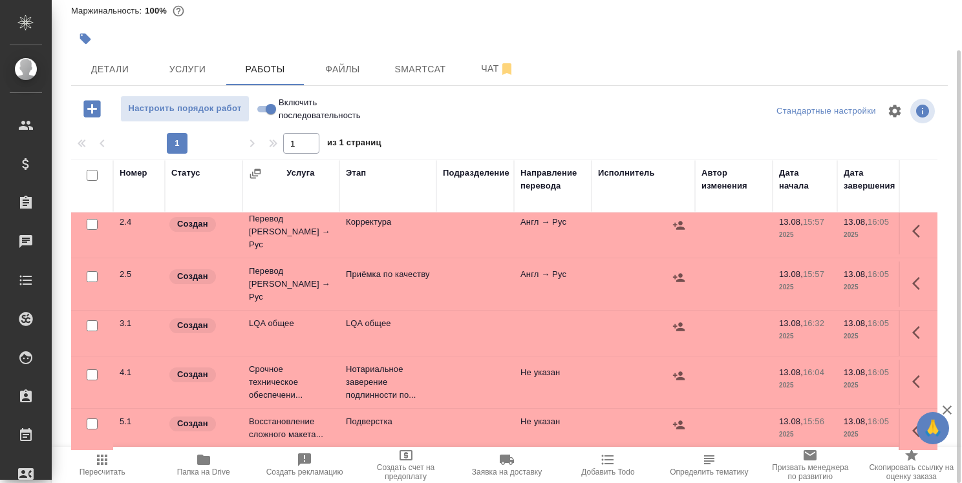
scroll to position [323, 0]
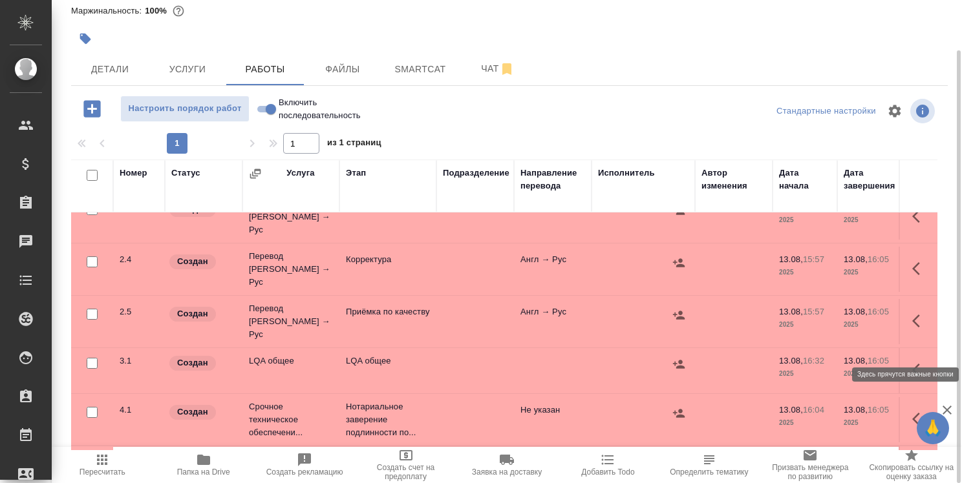
click at [912, 363] on icon "button" at bounding box center [920, 371] width 16 height 16
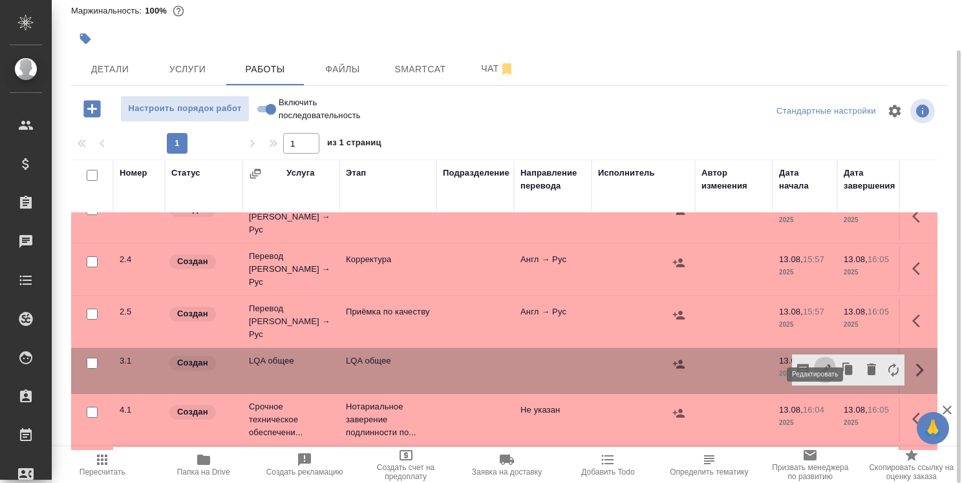
click at [817, 363] on icon "button" at bounding box center [825, 371] width 16 height 16
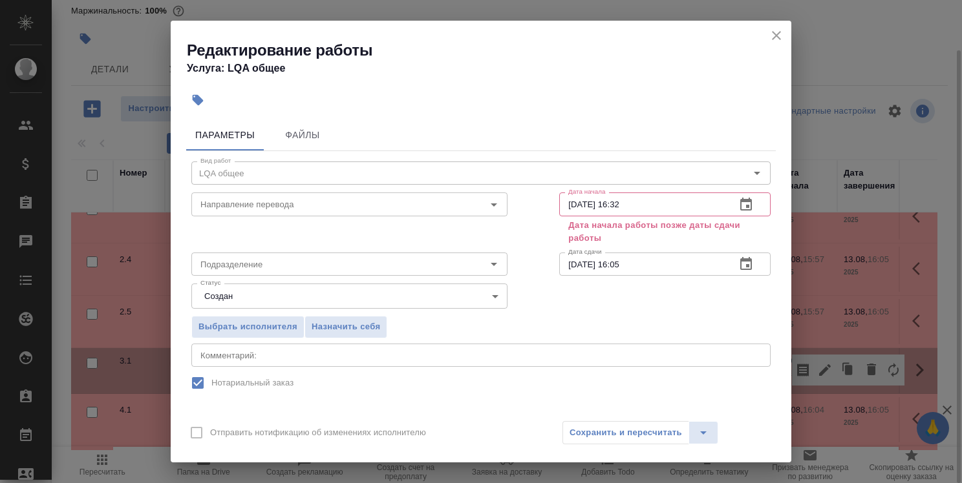
click at [740, 201] on icon "button" at bounding box center [746, 204] width 12 height 13
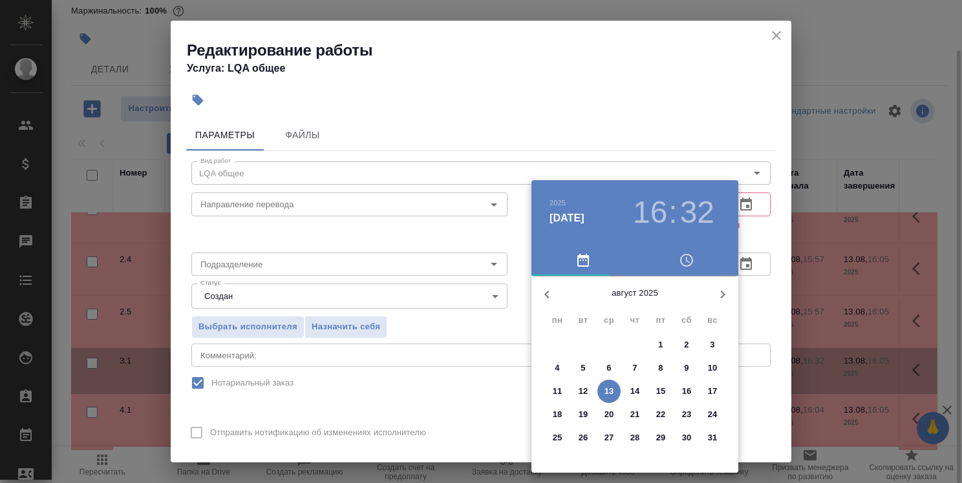
click at [701, 214] on h3 "32" at bounding box center [697, 213] width 34 height 36
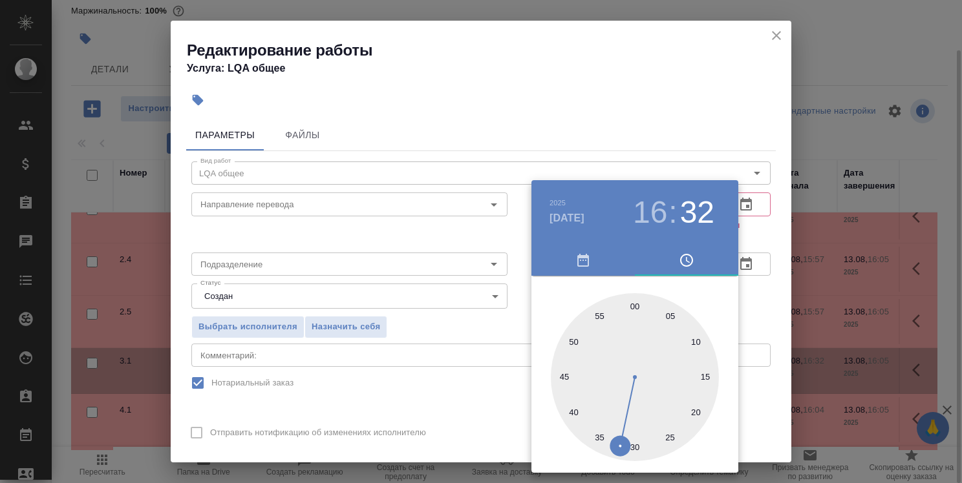
type input "13.08.2025 16:10"
click at [691, 341] on div at bounding box center [635, 377] width 168 height 168
click at [755, 293] on div at bounding box center [481, 241] width 962 height 483
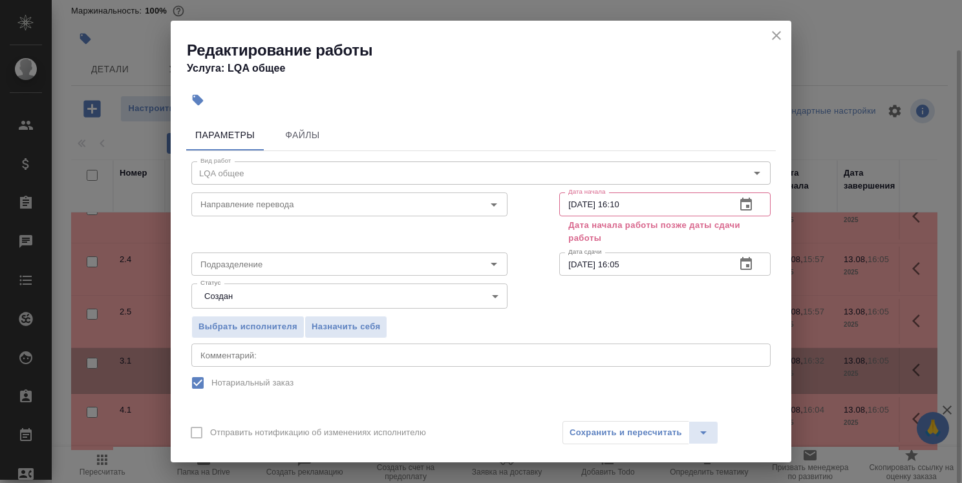
click at [739, 269] on icon "button" at bounding box center [746, 265] width 16 height 16
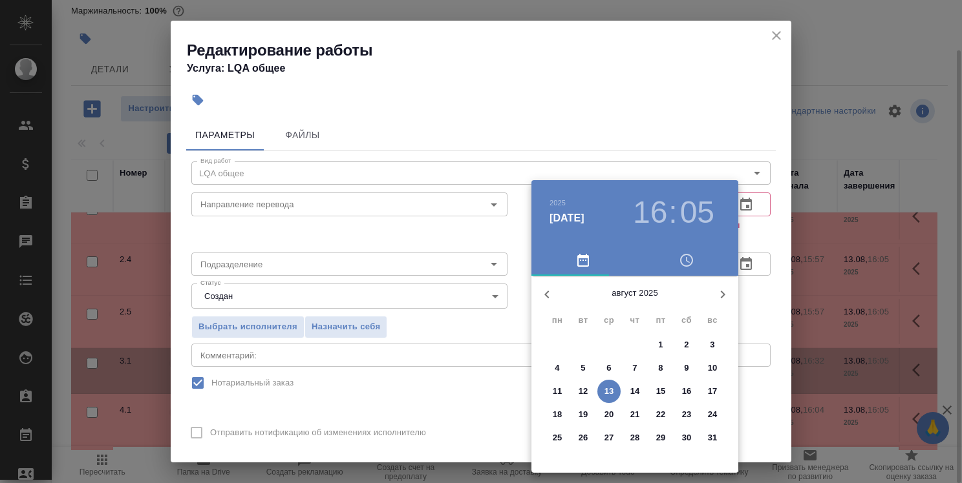
click at [711, 209] on h3 "05" at bounding box center [697, 213] width 34 height 36
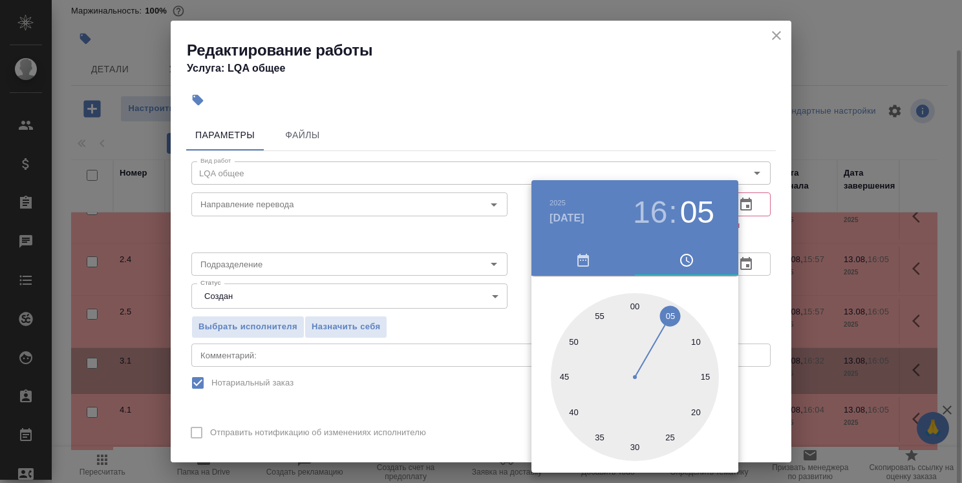
click at [578, 414] on div at bounding box center [635, 377] width 168 height 168
type input "13.08.2025 16:40"
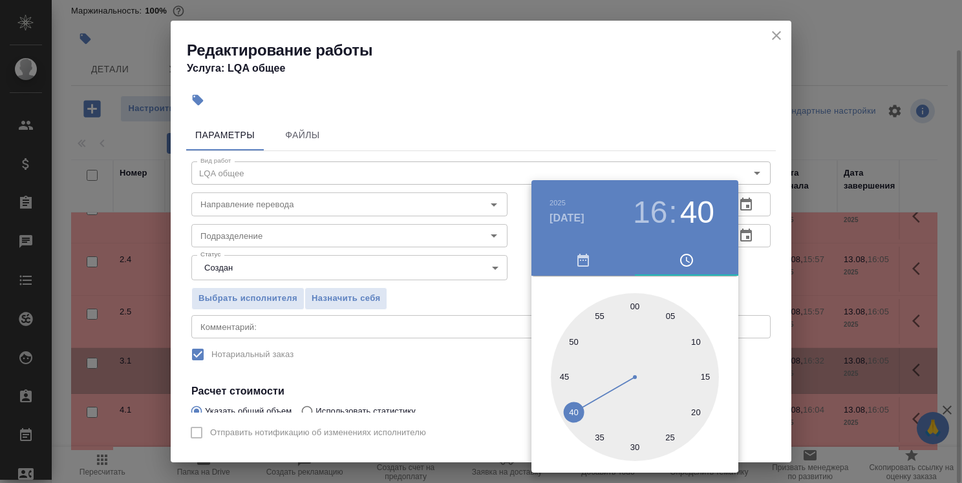
click at [758, 370] on div at bounding box center [481, 241] width 962 height 483
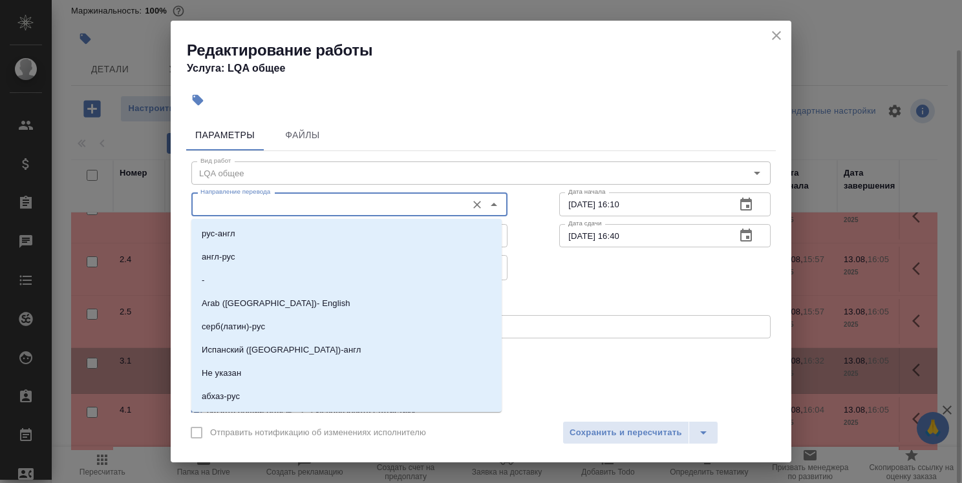
click at [346, 209] on input "Направление перевода" at bounding box center [327, 204] width 265 height 16
click at [341, 251] on li "англ-рус" at bounding box center [346, 257] width 310 height 23
type input "англ-рус"
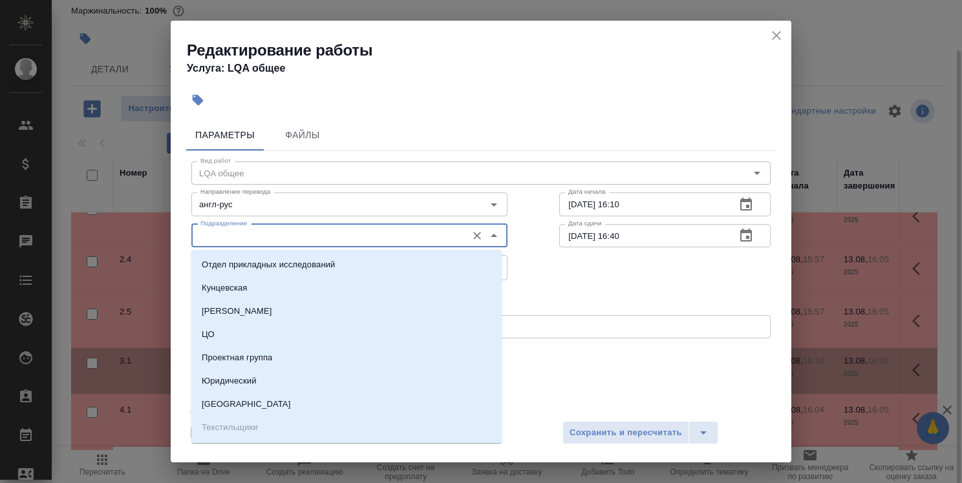
click at [336, 234] on input "Подразделение" at bounding box center [327, 236] width 265 height 16
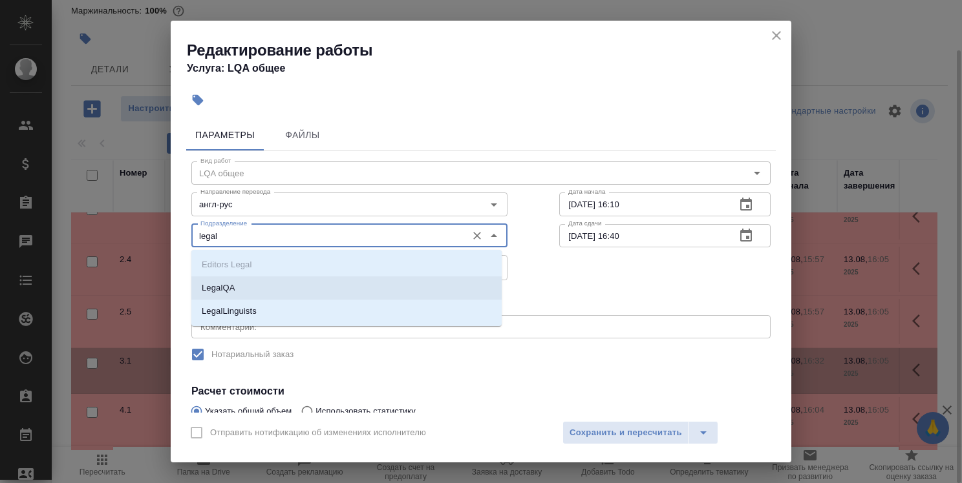
click at [282, 284] on li "LegalQA" at bounding box center [346, 288] width 310 height 23
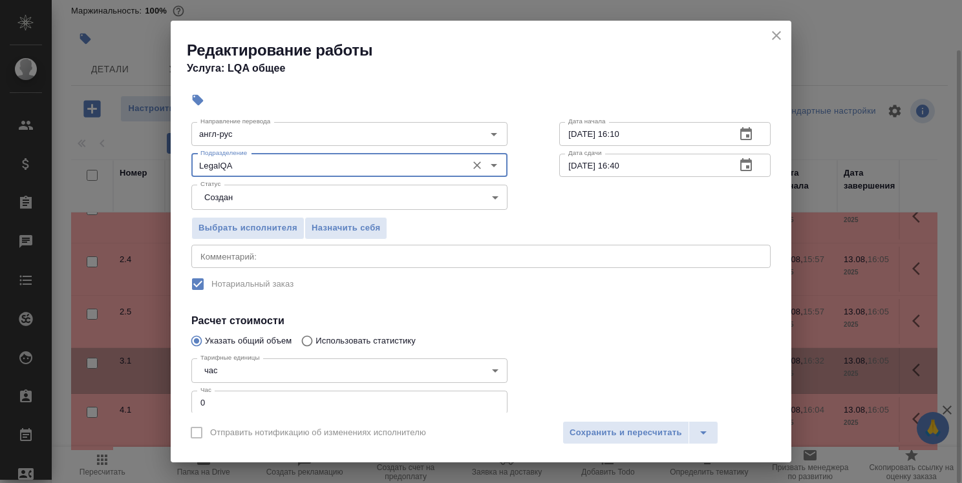
scroll to position [129, 0]
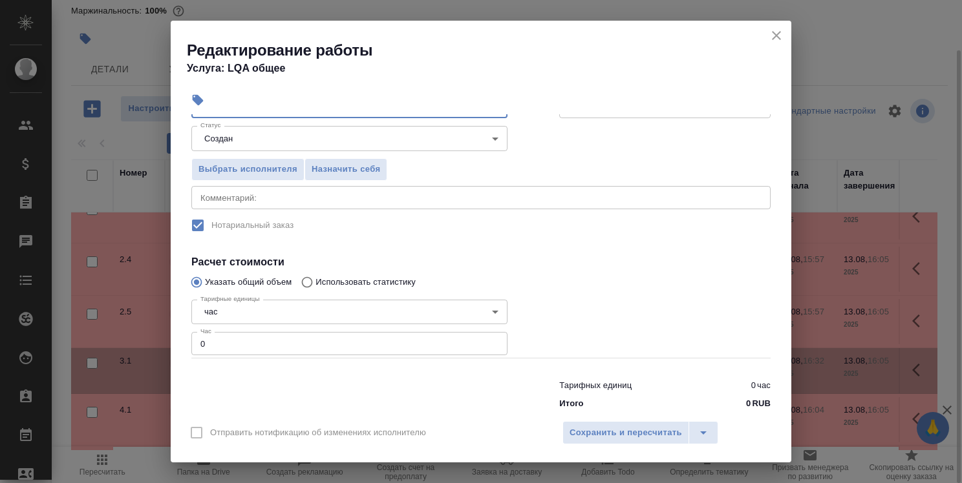
type input "LegalQA"
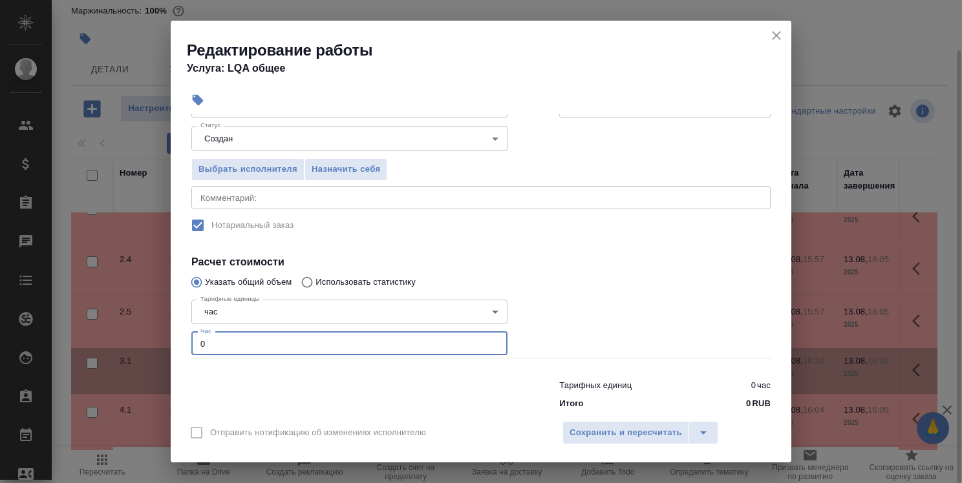
click at [252, 343] on input "0" at bounding box center [349, 343] width 316 height 23
type input "0.2"
click at [605, 429] on span "Сохранить и пересчитать" at bounding box center [625, 433] width 112 height 15
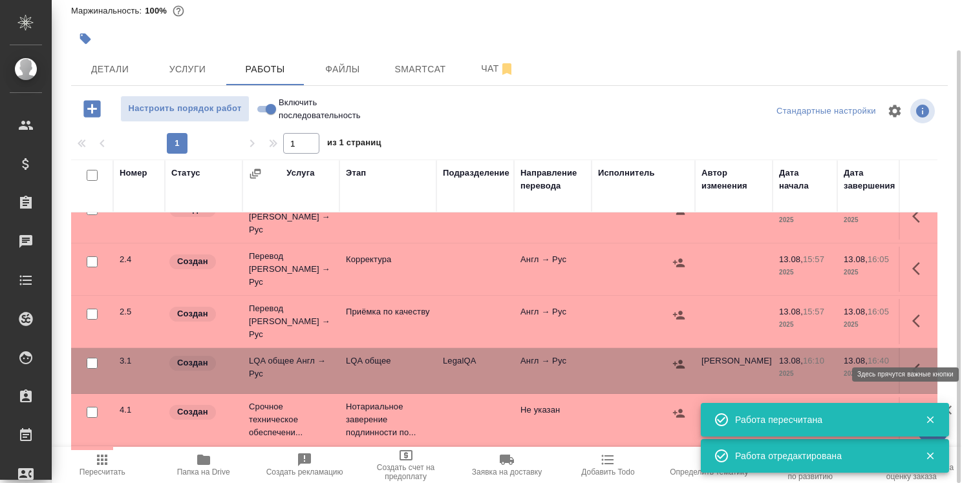
click at [918, 355] on button "button" at bounding box center [919, 370] width 31 height 31
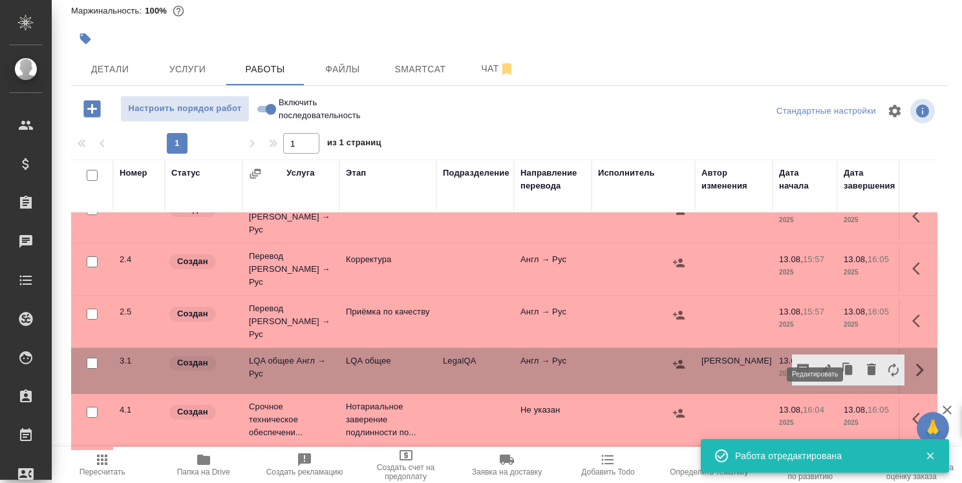
click at [819, 365] on icon "button" at bounding box center [825, 371] width 12 height 12
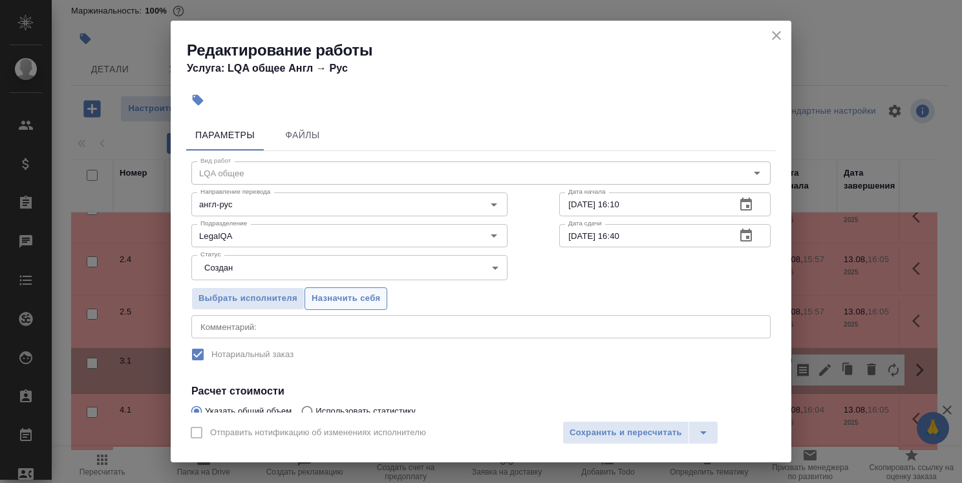
click at [365, 296] on span "Назначить себя" at bounding box center [346, 299] width 69 height 15
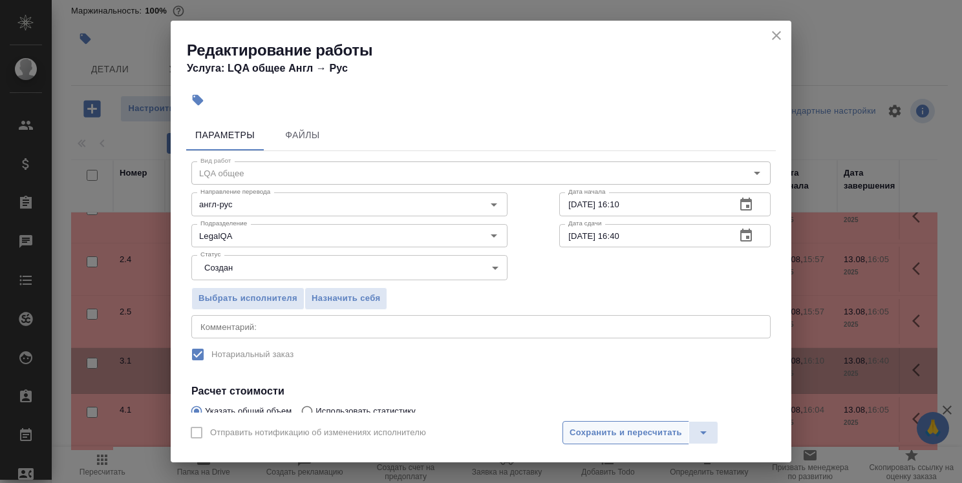
click at [618, 437] on span "Сохранить и пересчитать" at bounding box center [625, 433] width 112 height 15
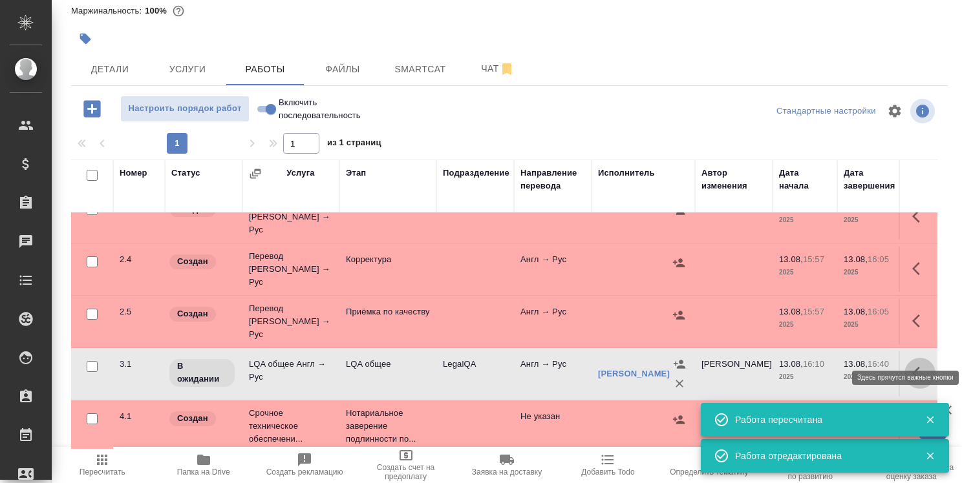
click at [912, 366] on icon "button" at bounding box center [920, 374] width 16 height 16
click at [818, 366] on icon "button" at bounding box center [825, 374] width 16 height 16
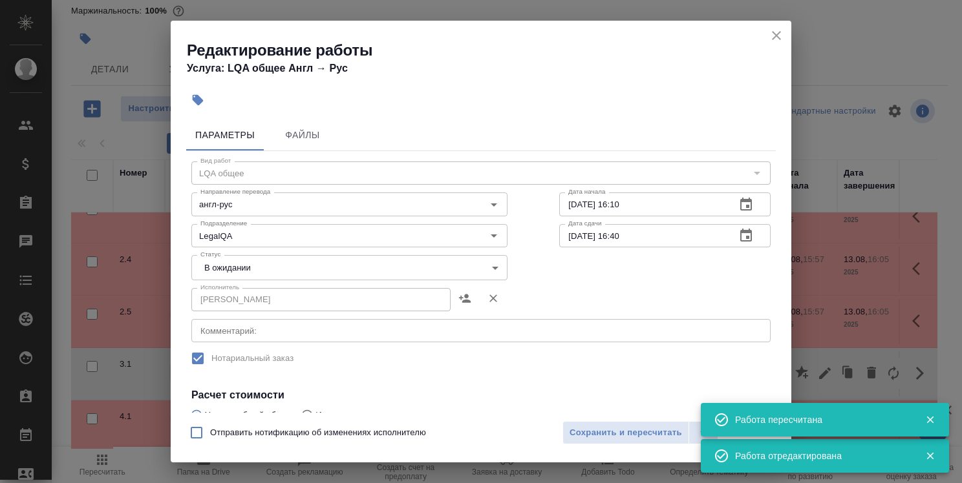
click at [358, 333] on textarea at bounding box center [480, 331] width 561 height 10
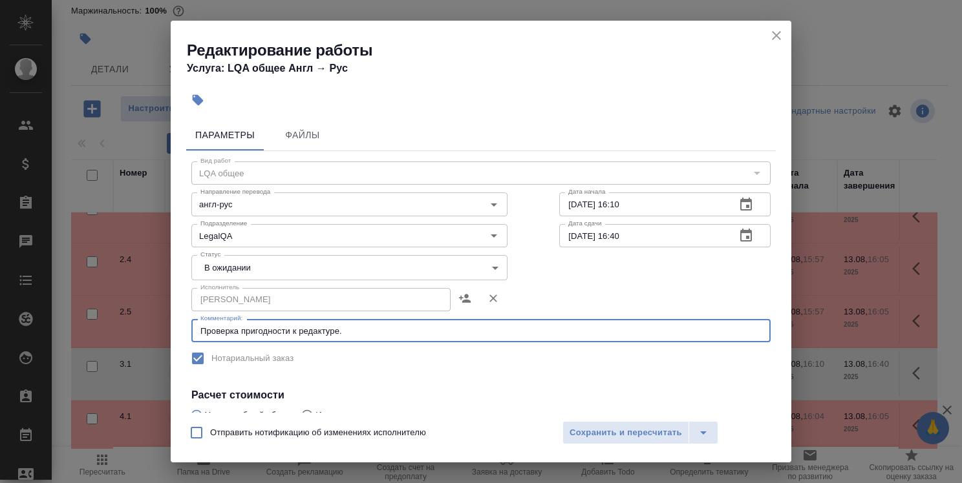
type textarea "Проверка пригодности к редактуре."
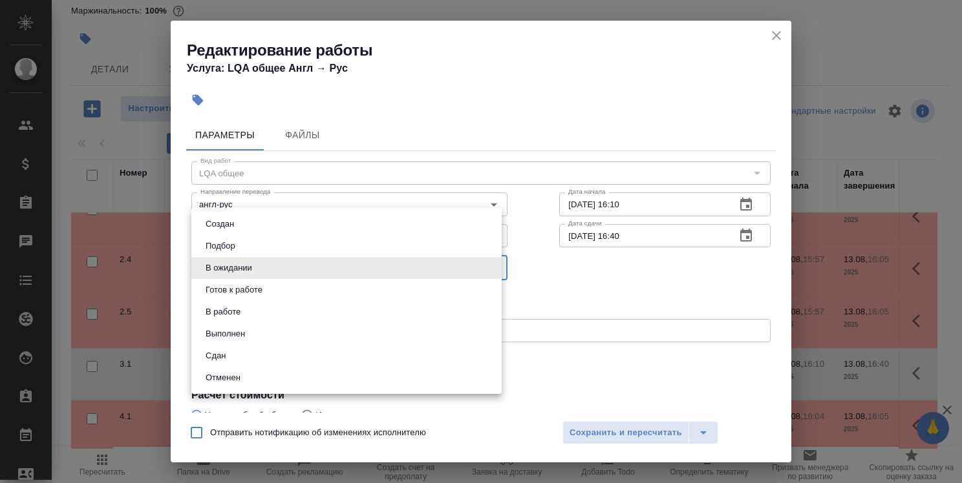
click at [350, 271] on body "🙏 .cls-1 fill:#fff; AWATERA Strelnikova Olga Клиенты Спецификации Заказы 0 Чаты…" at bounding box center [481, 241] width 962 height 483
click at [317, 363] on li "Сдан" at bounding box center [346, 356] width 310 height 22
type input "closed"
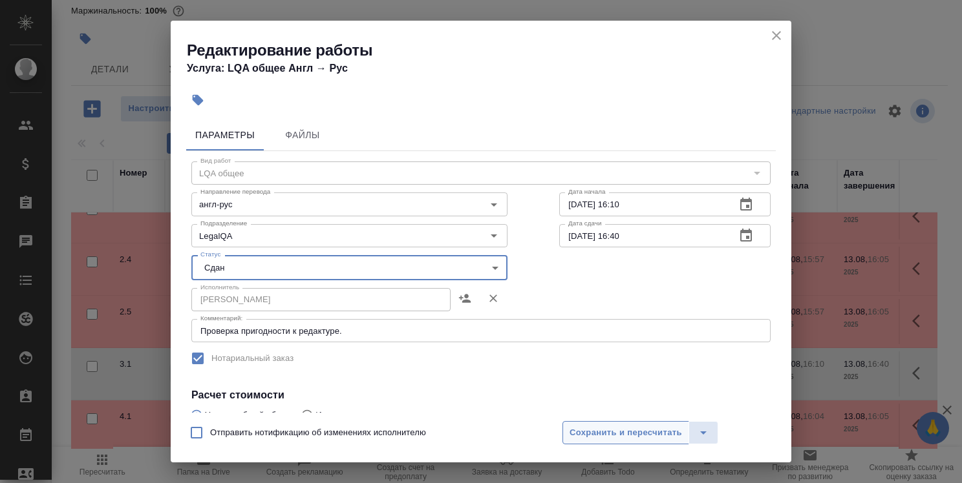
click at [638, 432] on span "Сохранить и пересчитать" at bounding box center [625, 433] width 112 height 15
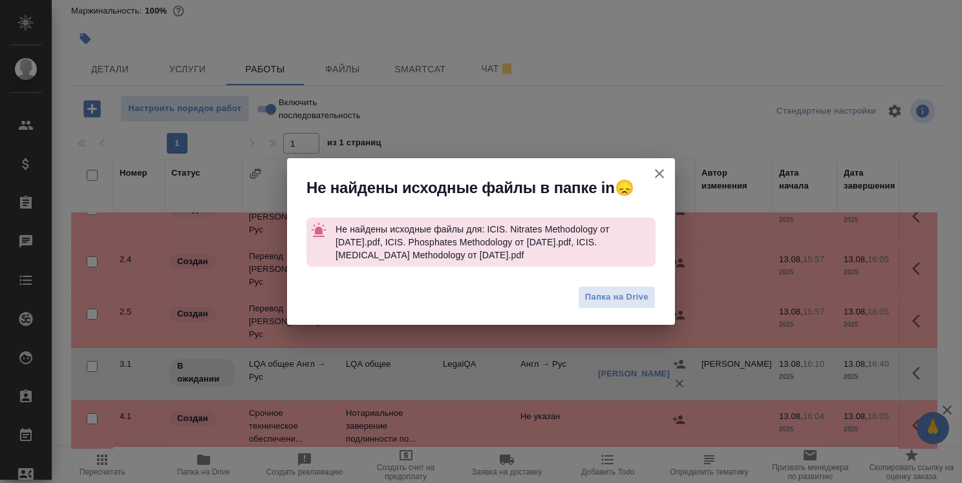
click at [663, 172] on icon "button" at bounding box center [660, 174] width 16 height 16
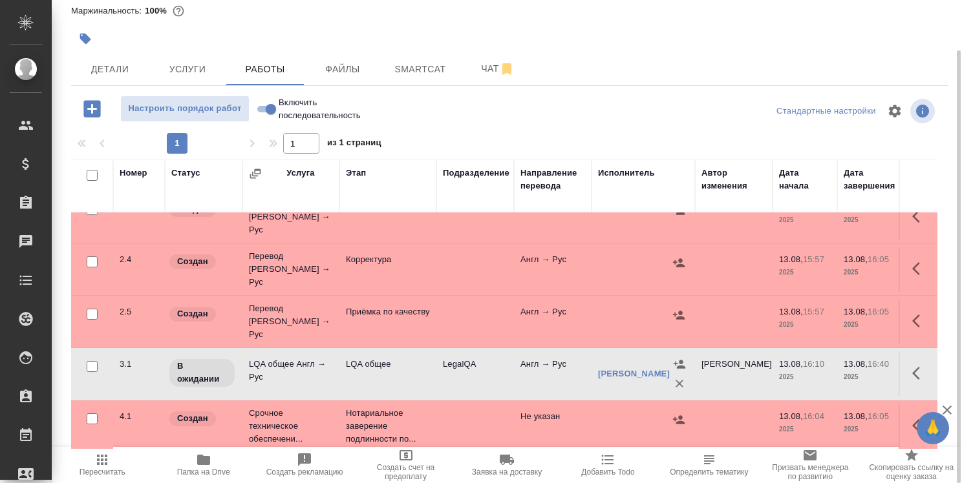
click at [263, 106] on input "Включить последовательность" at bounding box center [271, 109] width 47 height 16
checkbox input "true"
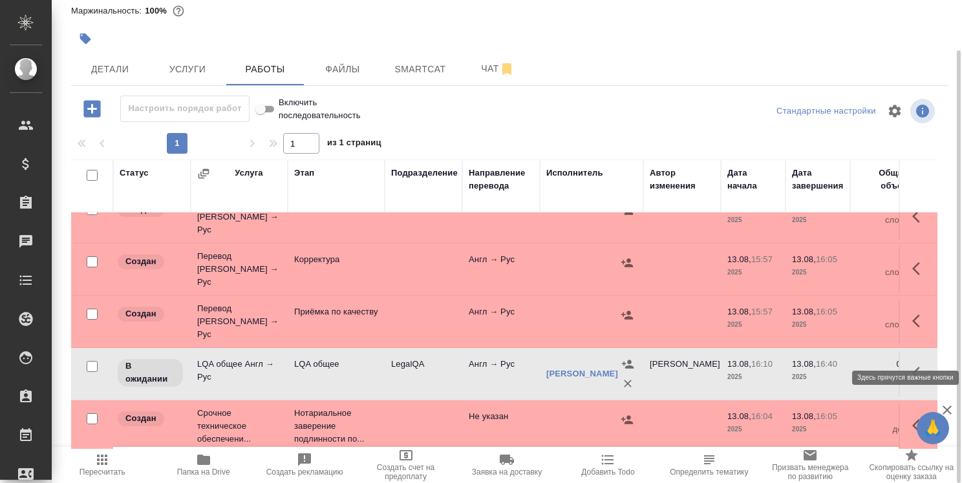
click at [912, 366] on icon "button" at bounding box center [920, 374] width 16 height 16
click at [821, 366] on icon "button" at bounding box center [825, 374] width 16 height 16
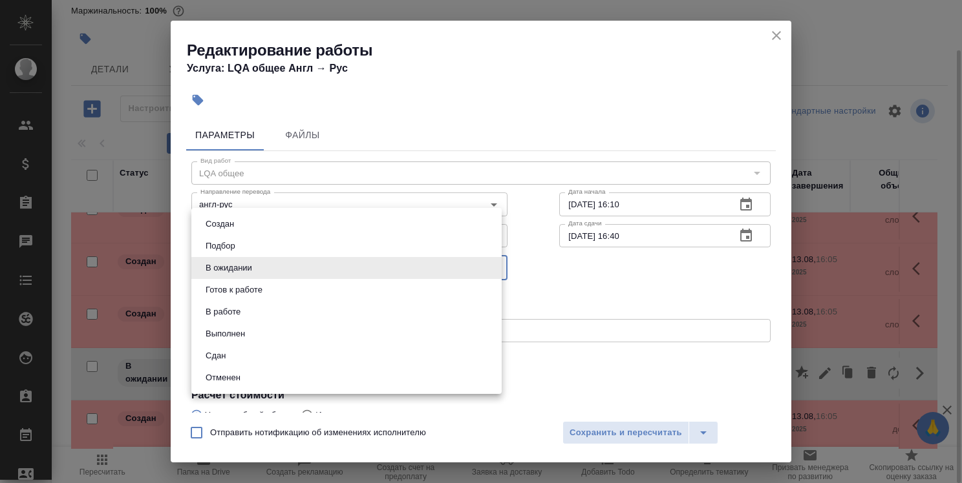
click at [339, 265] on body "🙏 .cls-1 fill:#fff; AWATERA Strelnikova Olga Клиенты Спецификации Заказы 0 Чаты…" at bounding box center [481, 241] width 962 height 483
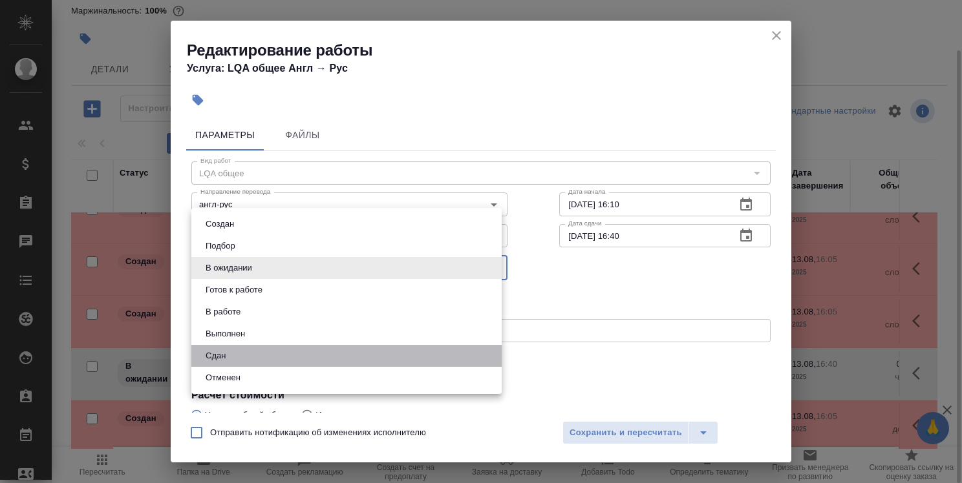
click at [308, 349] on li "Сдан" at bounding box center [346, 356] width 310 height 22
type input "closed"
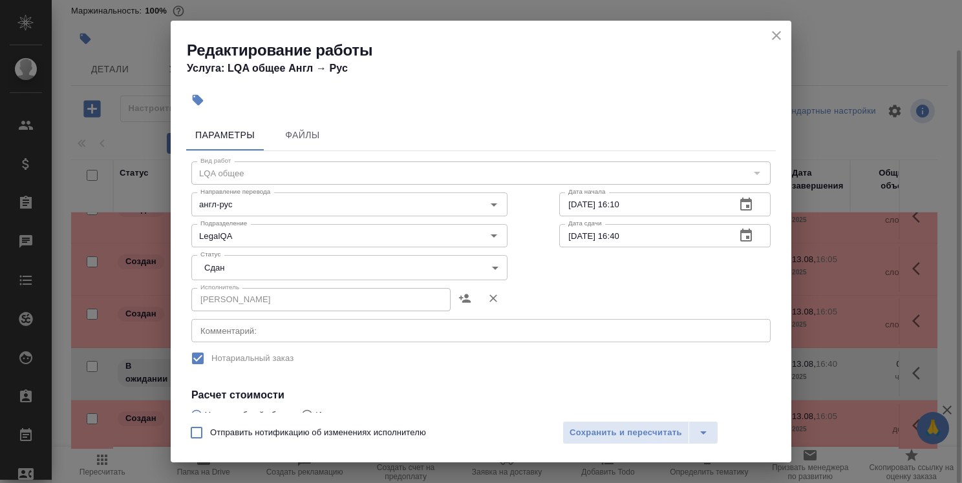
click at [315, 336] on div "x Комментарий:" at bounding box center [480, 330] width 579 height 23
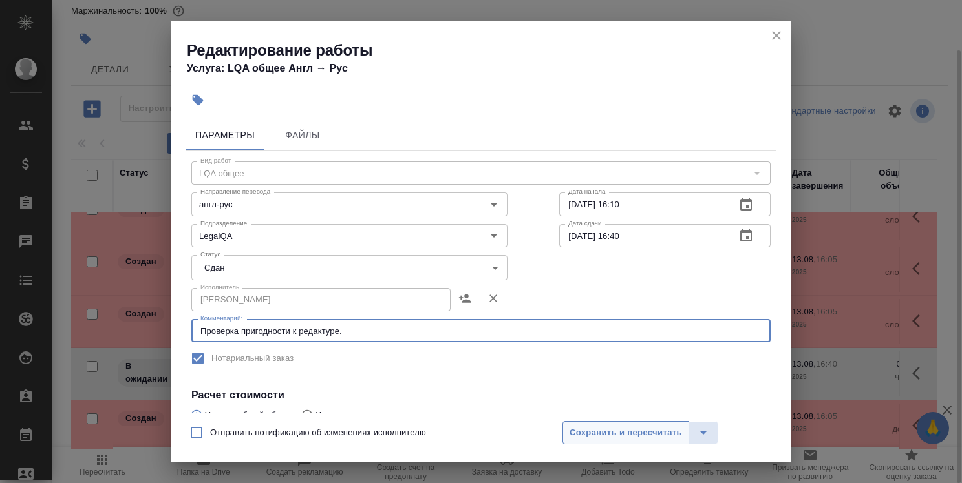
type textarea "Проверка пригодности к редактуре."
click at [602, 434] on span "Сохранить и пересчитать" at bounding box center [625, 433] width 112 height 15
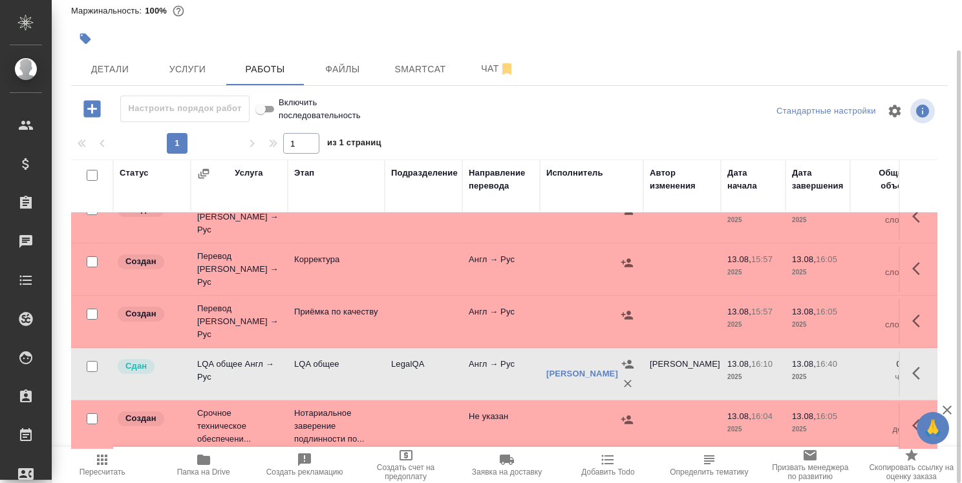
click at [273, 109] on input "Включить последовательность" at bounding box center [260, 109] width 47 height 16
checkbox input "false"
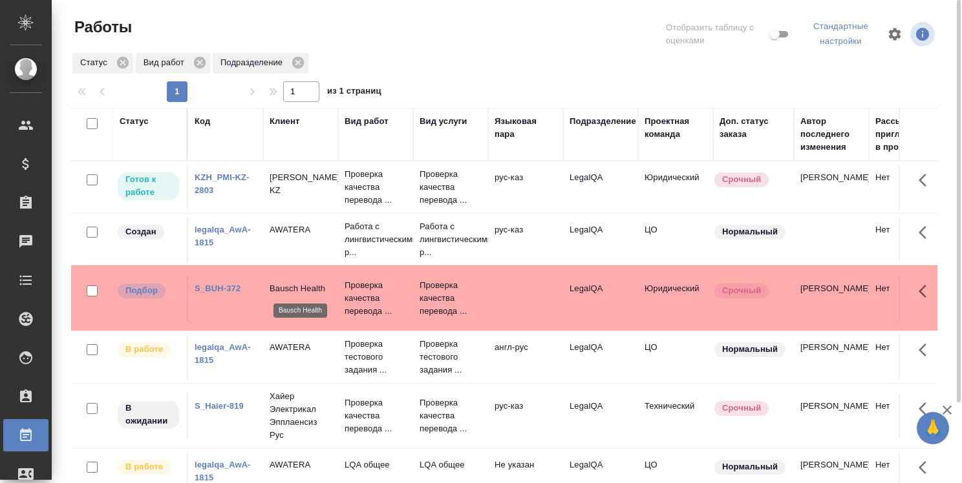
click at [294, 282] on p "Bausch Health" at bounding box center [301, 288] width 62 height 13
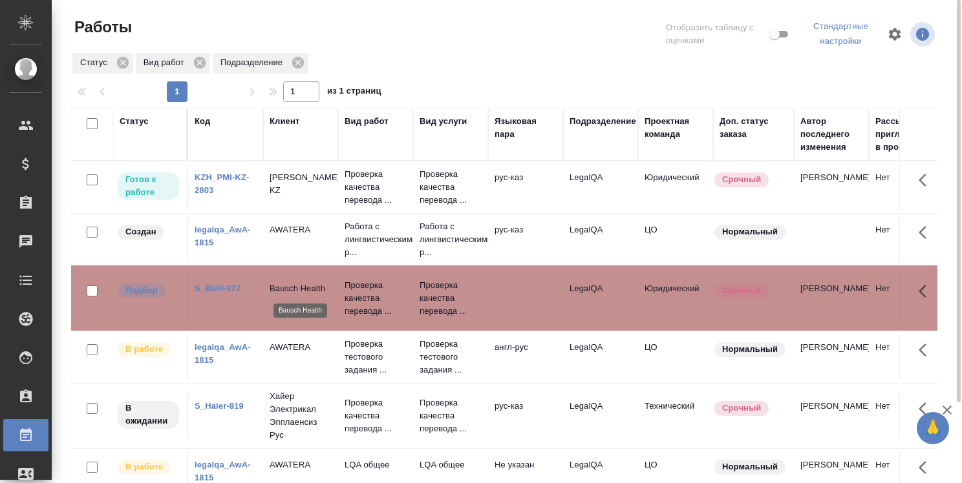
click at [294, 282] on p "Bausch Health" at bounding box center [301, 288] width 62 height 13
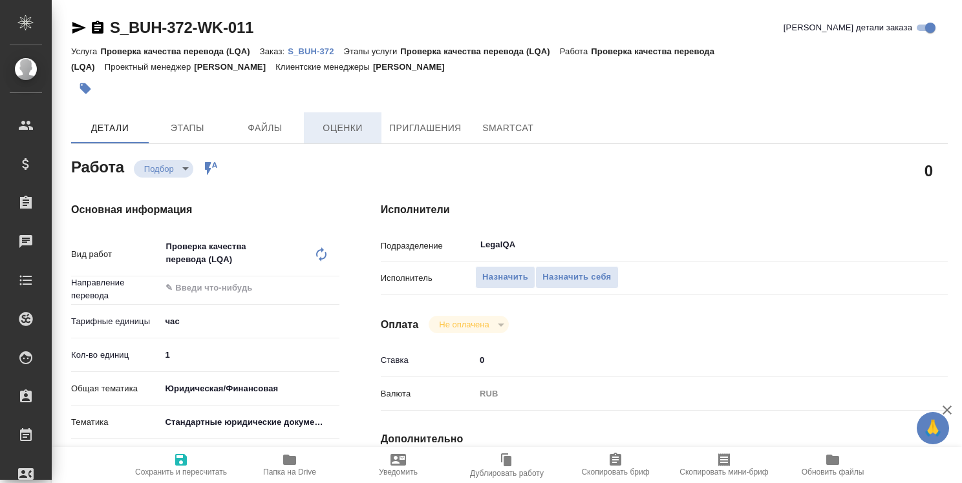
type textarea "x"
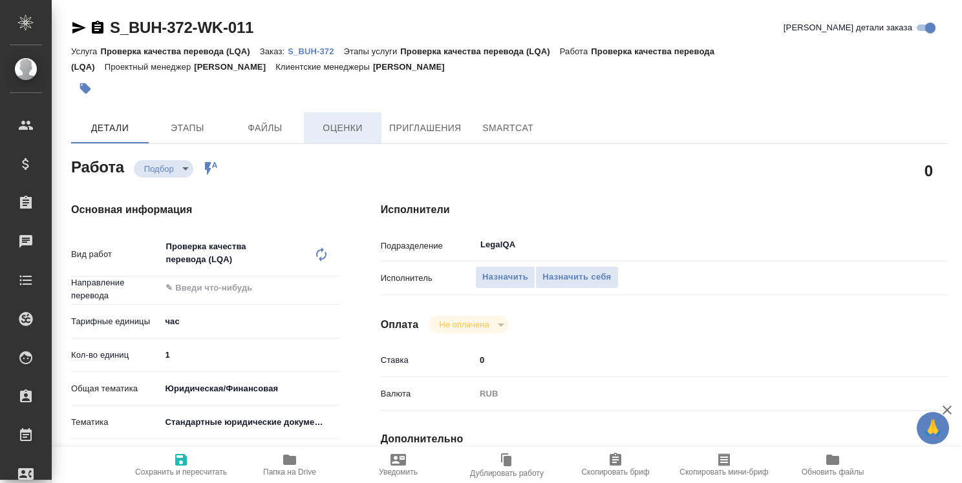
type textarea "x"
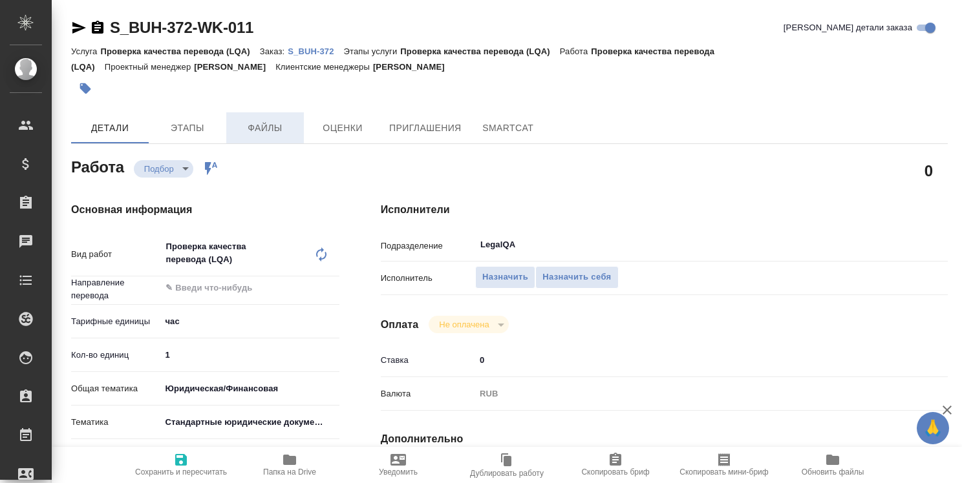
type textarea "x"
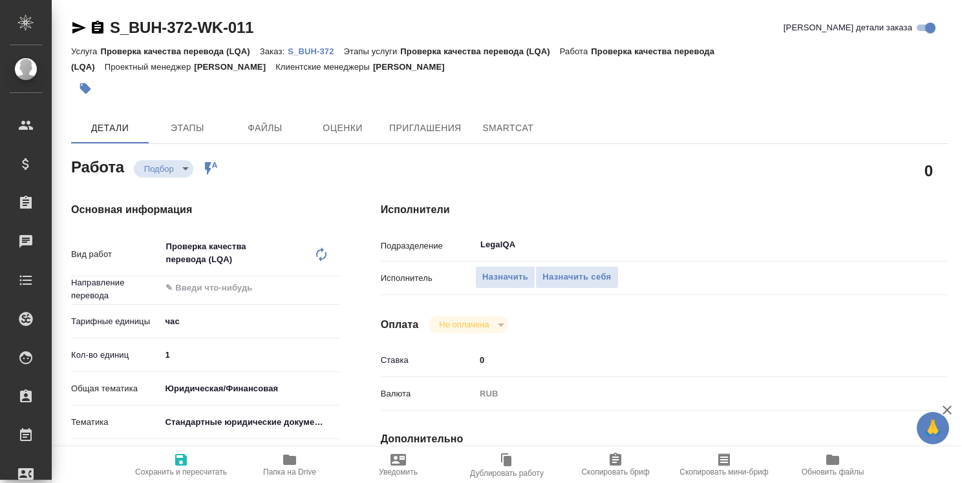
click at [313, 50] on p "S_BUH-372" at bounding box center [316, 52] width 56 height 10
type textarea "x"
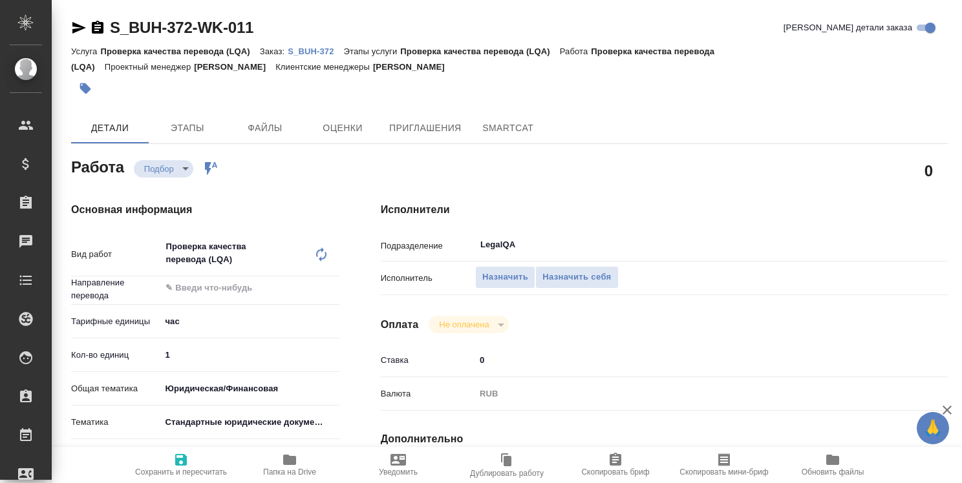
type textarea "x"
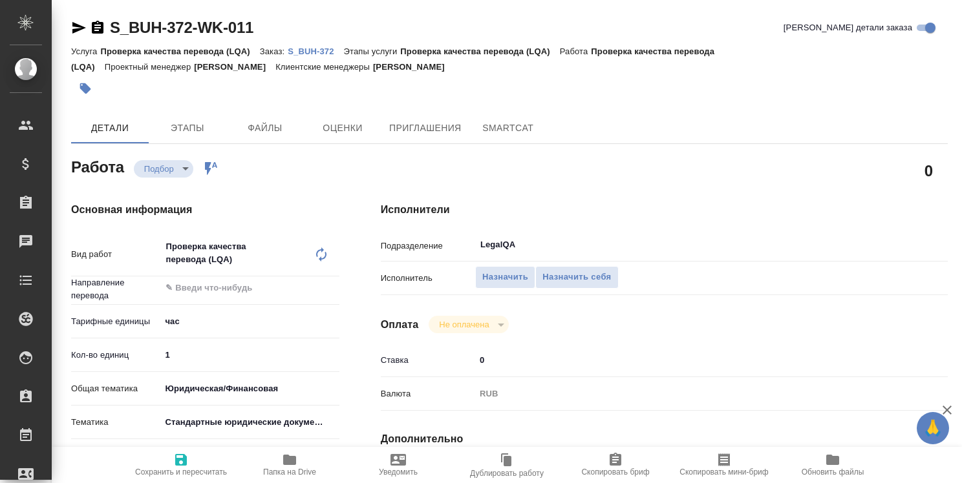
type textarea "x"
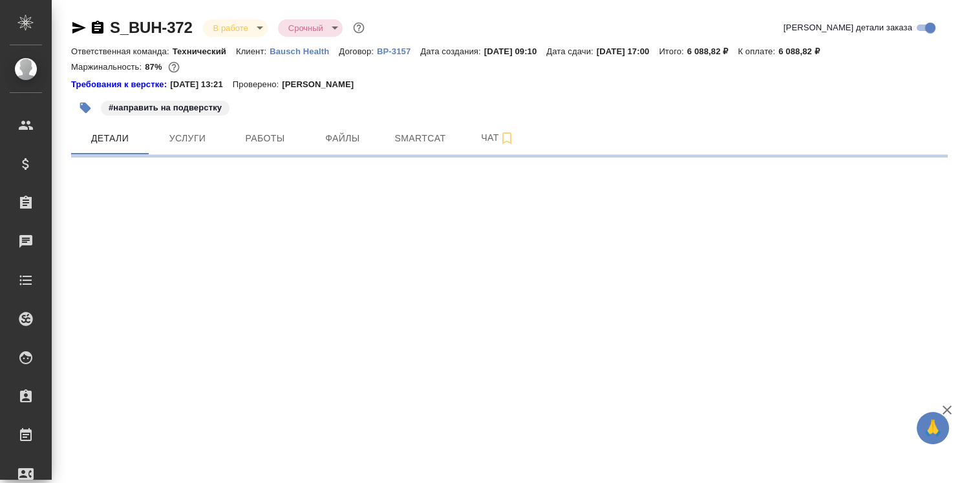
select select "RU"
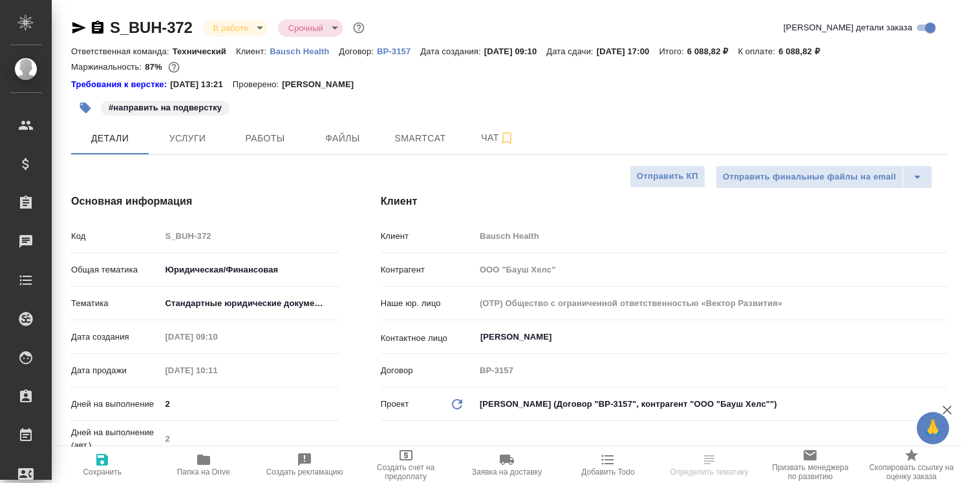
type textarea "x"
type input "Matveeva Anastasia"
type input "Переверзева Анна a.pereverzeva"
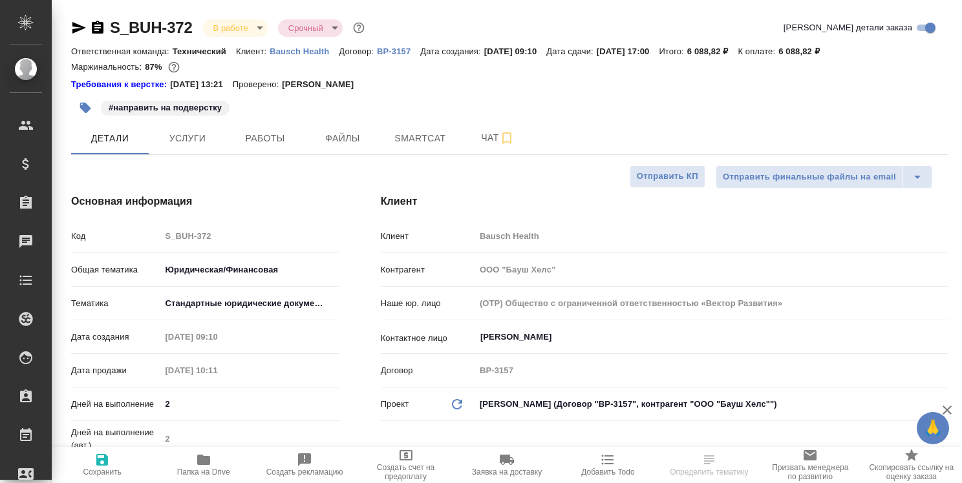
type textarea "x"
click at [260, 134] on span "Работы" at bounding box center [265, 139] width 62 height 16
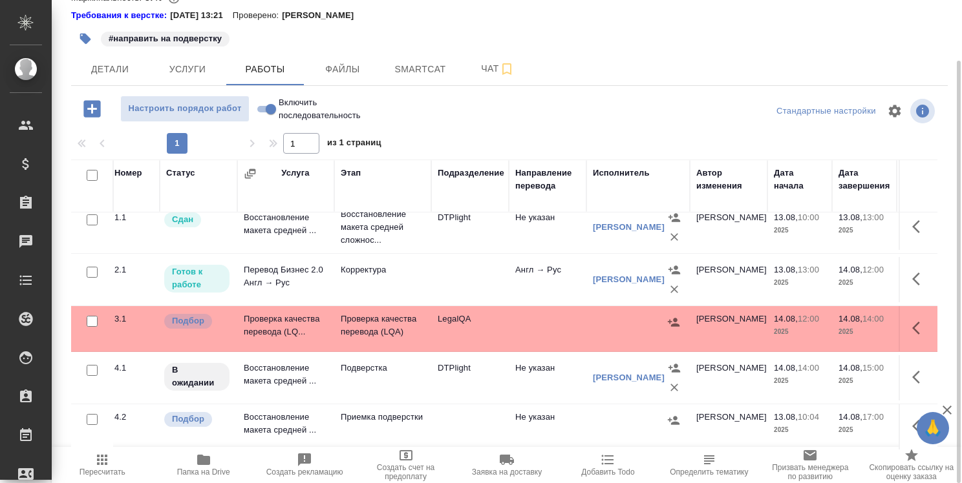
scroll to position [20, 0]
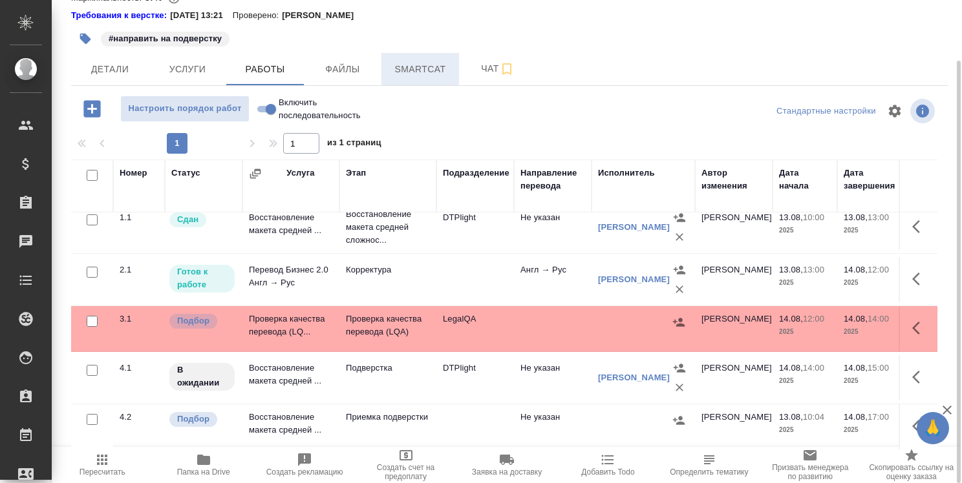
click at [432, 72] on span "Smartcat" at bounding box center [420, 69] width 62 height 16
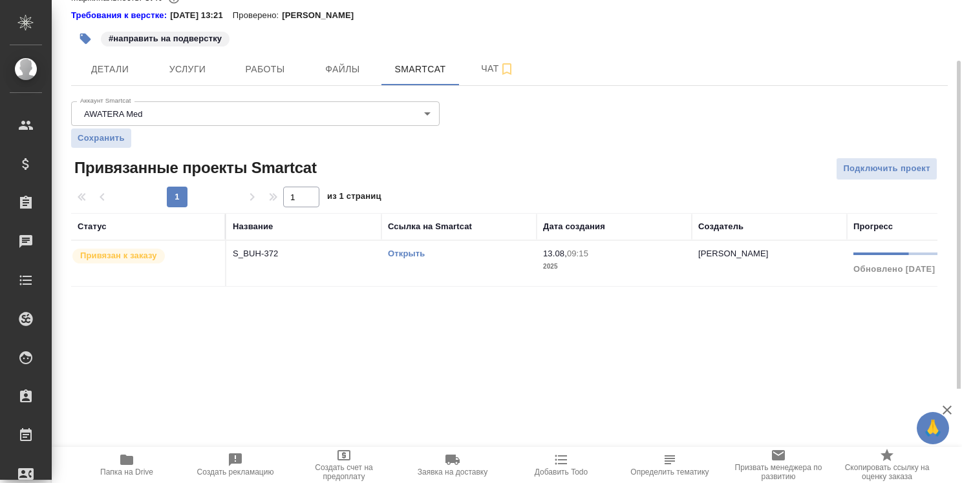
click at [419, 255] on link "Открыть" at bounding box center [406, 254] width 37 height 10
click at [264, 74] on span "Работы" at bounding box center [265, 69] width 62 height 16
